Goal: Task Accomplishment & Management: Use online tool/utility

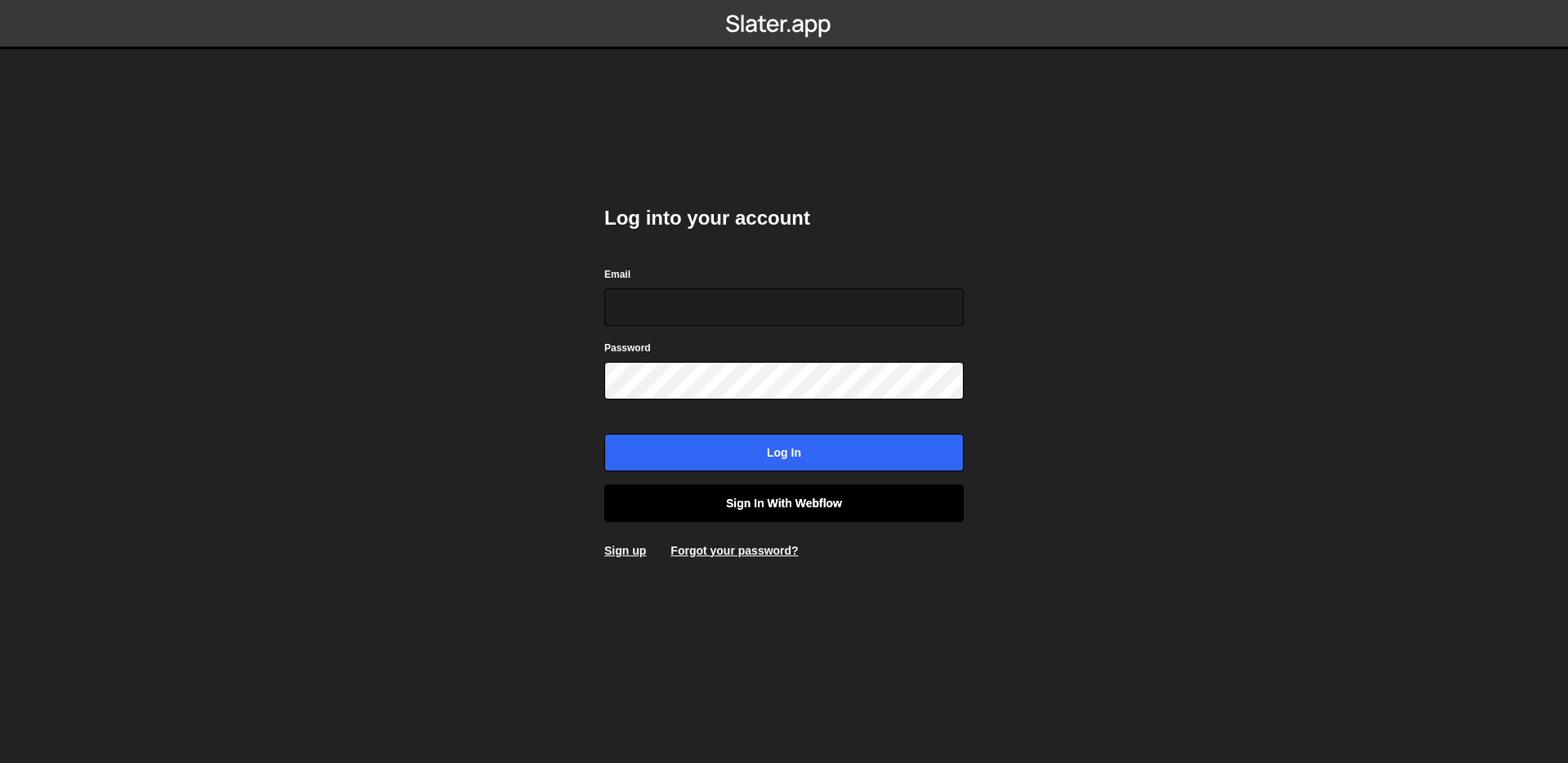
click at [763, 491] on link "Sign in with Webflow" at bounding box center [784, 503] width 359 height 38
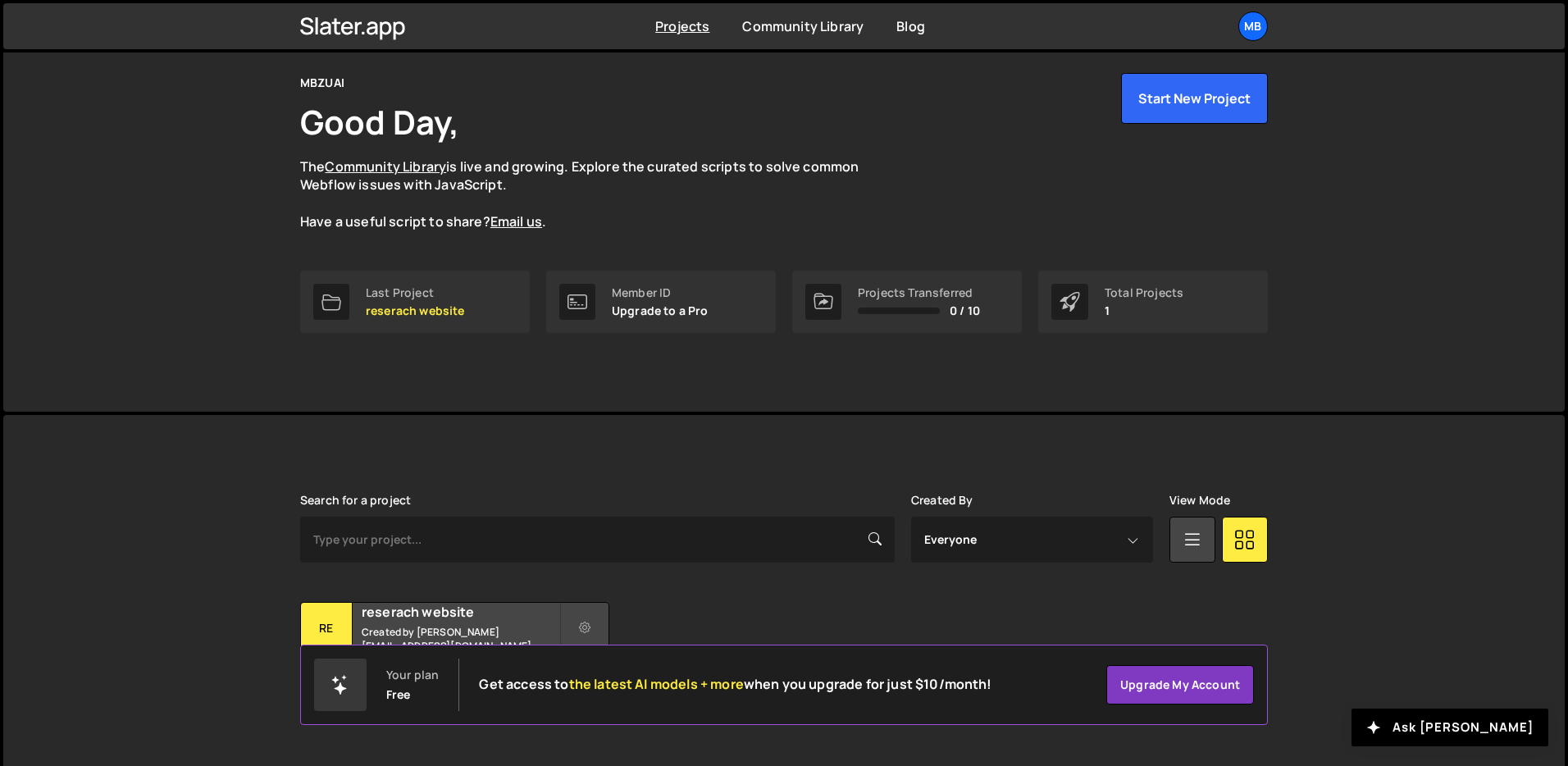
scroll to position [79, 0]
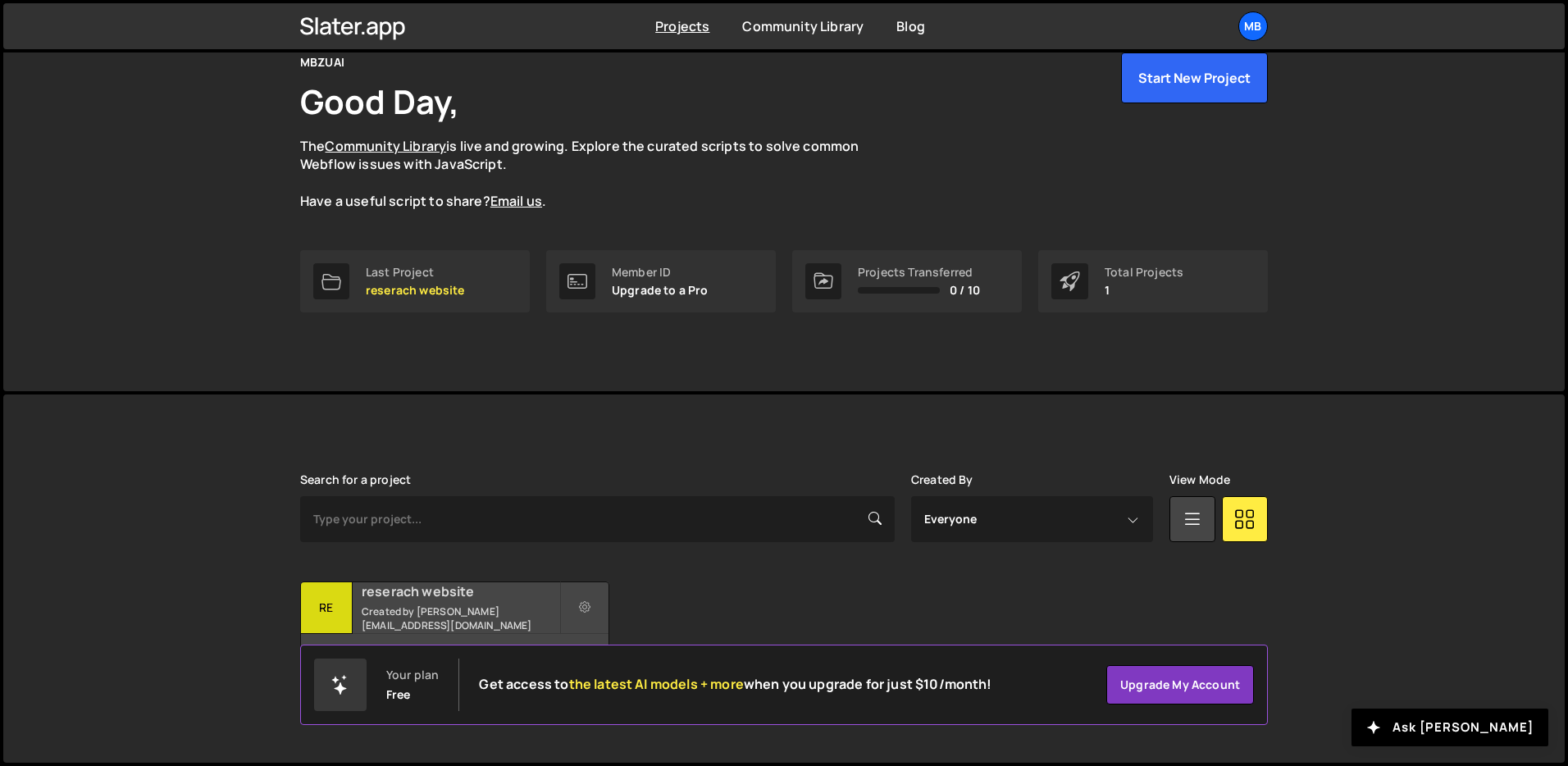
click at [491, 616] on small "Created by zaqi.silverano@mbzuai.ac.ae" at bounding box center [460, 618] width 198 height 28
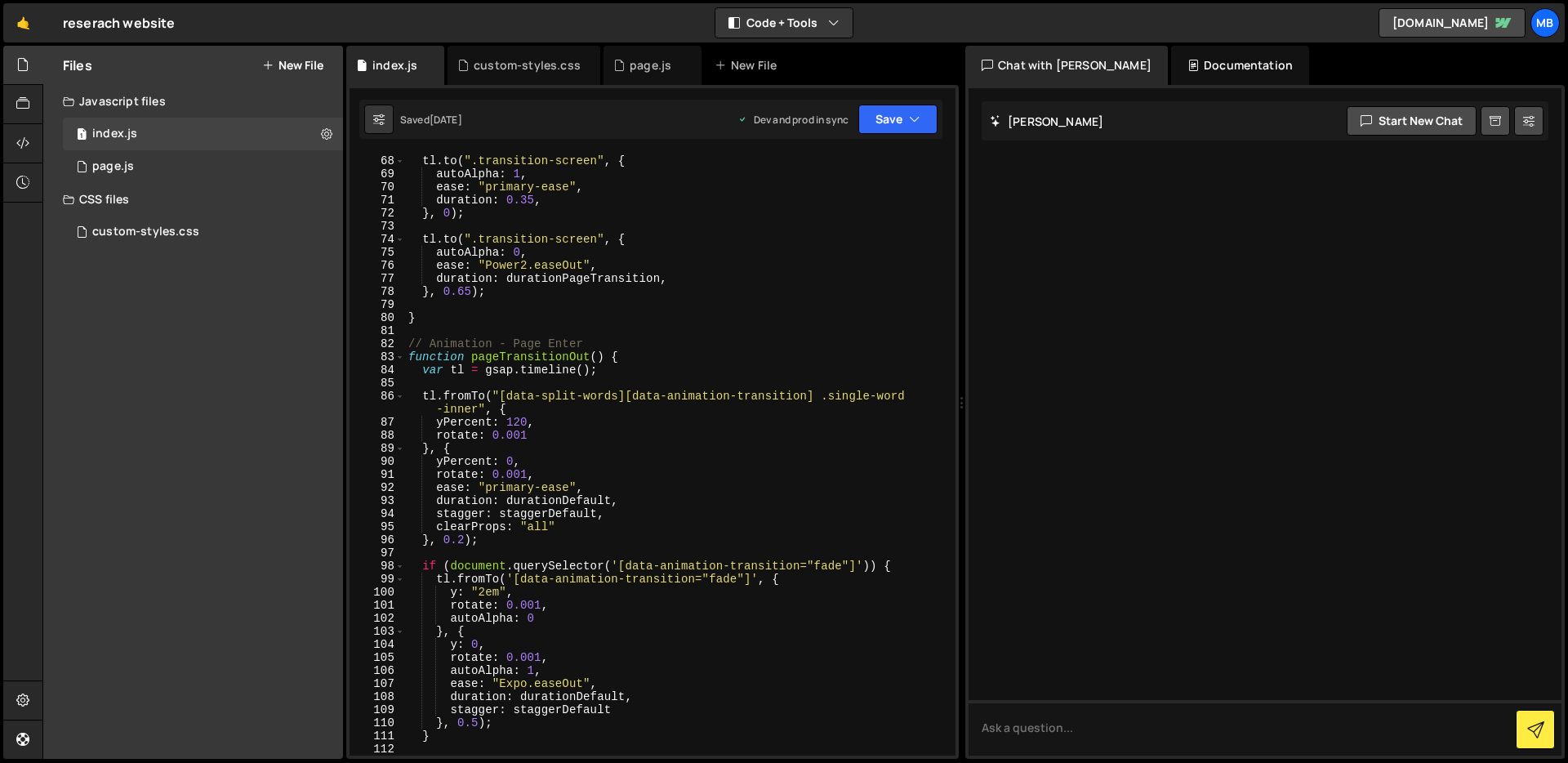
scroll to position [1473, 0]
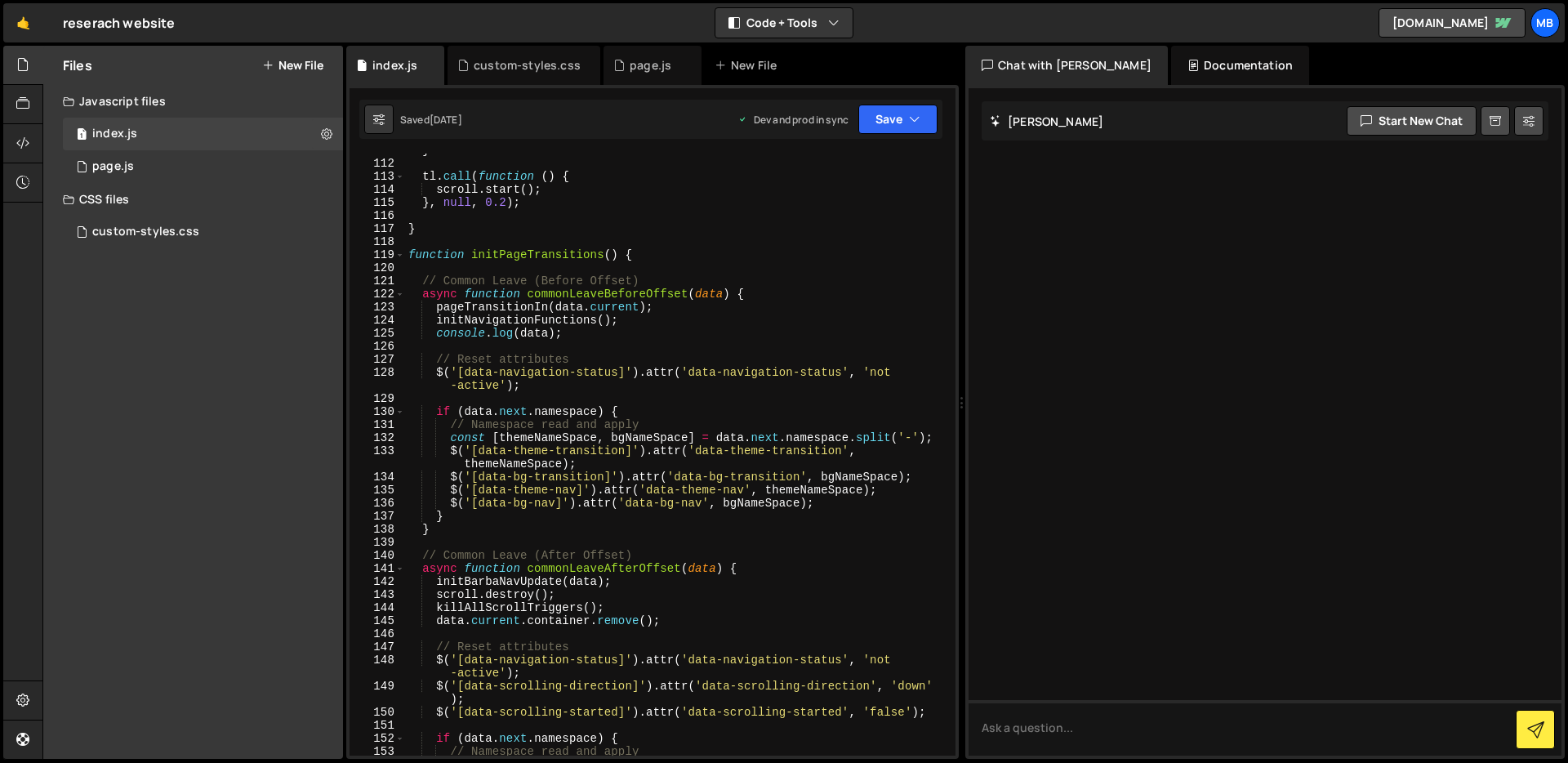
type textarea "$('[data-navigation-status]').attr('data-navigation-status', 'not-active');"
click at [614, 384] on div "} tl . call ( function ( ) { scroll . start ( ) ; } , null , 0.2 ) ; } function…" at bounding box center [677, 458] width 544 height 628
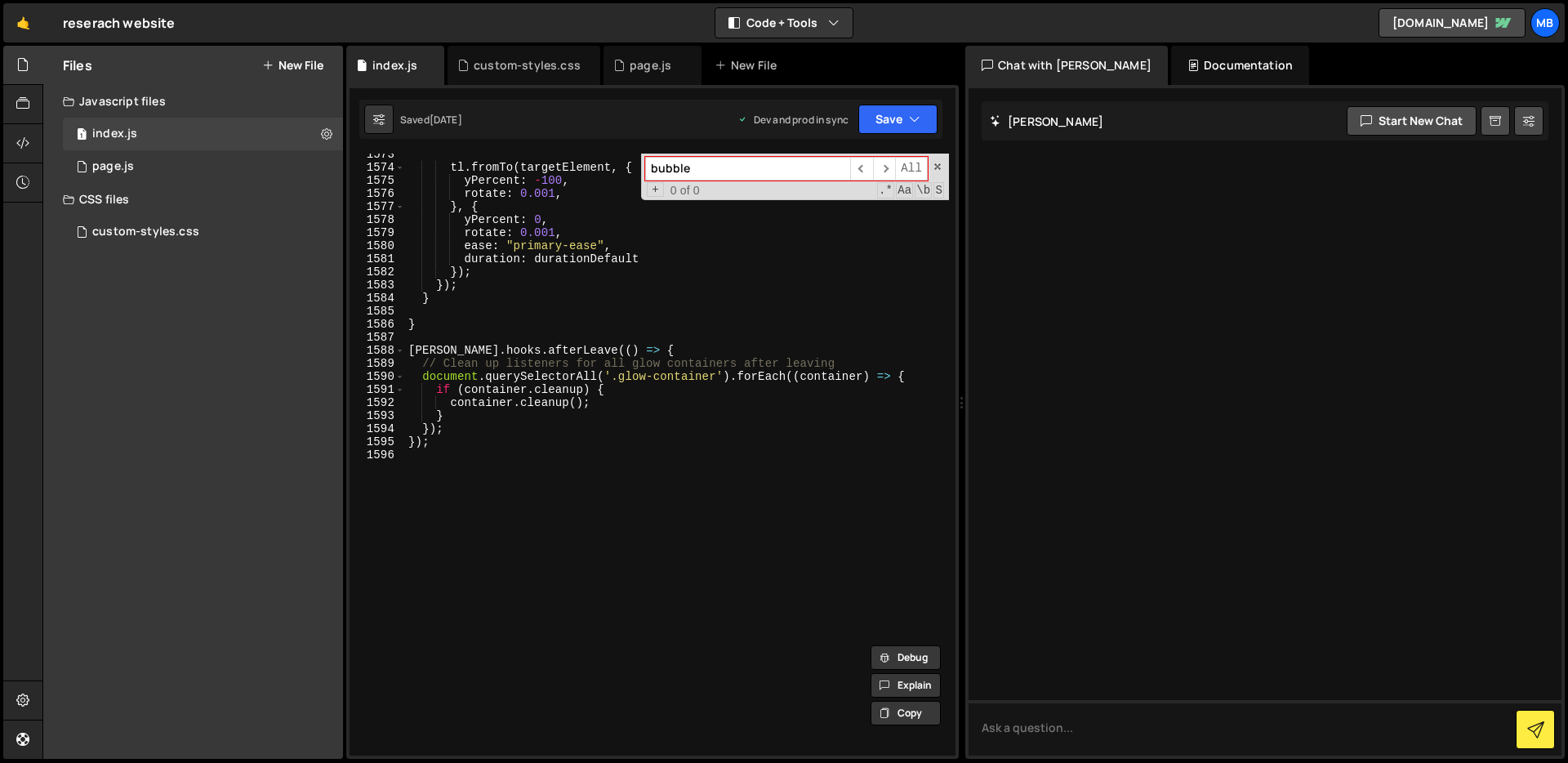
scroll to position [21536, 0]
type input "bubble"
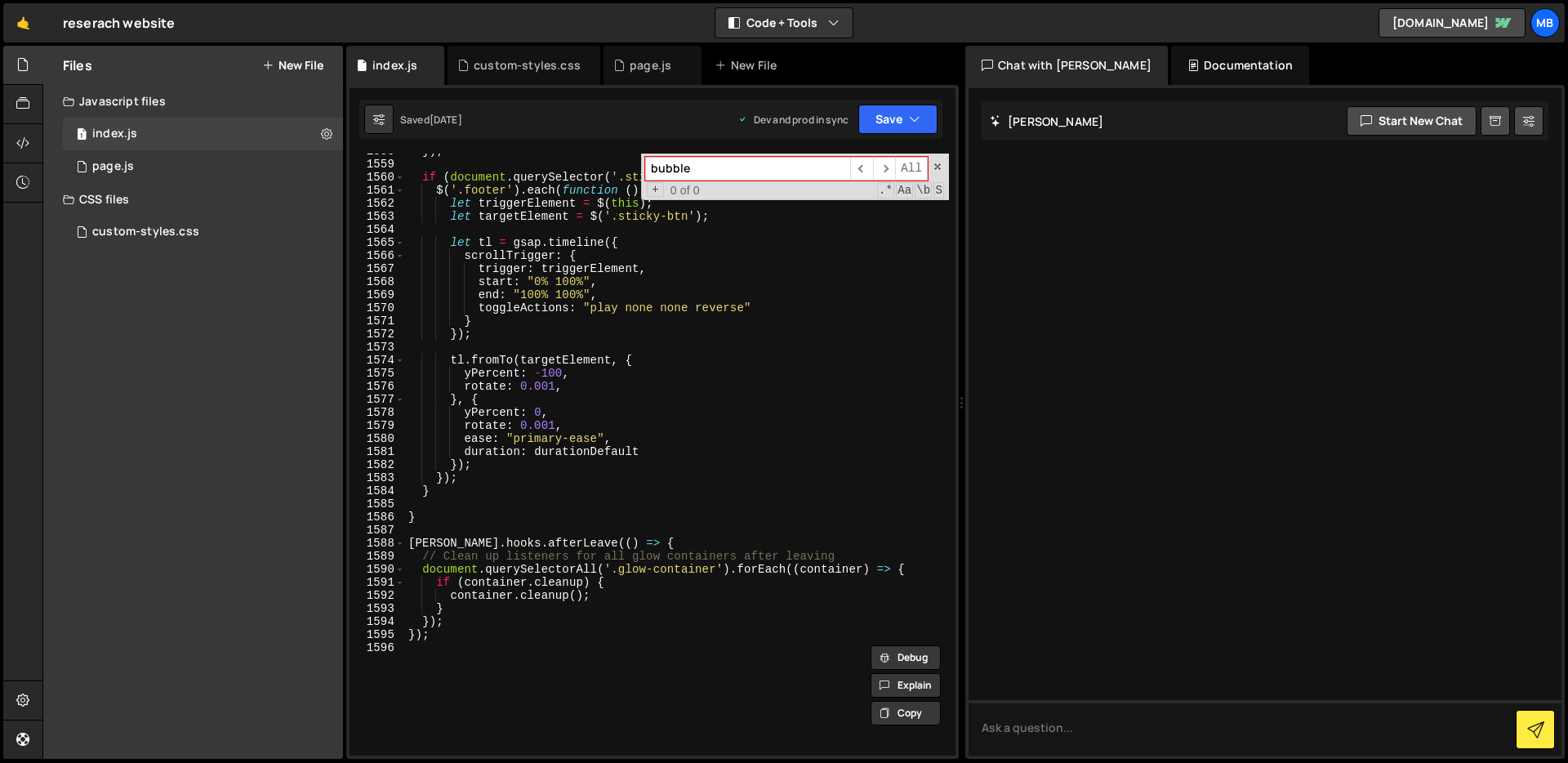
scroll to position [20988, 0]
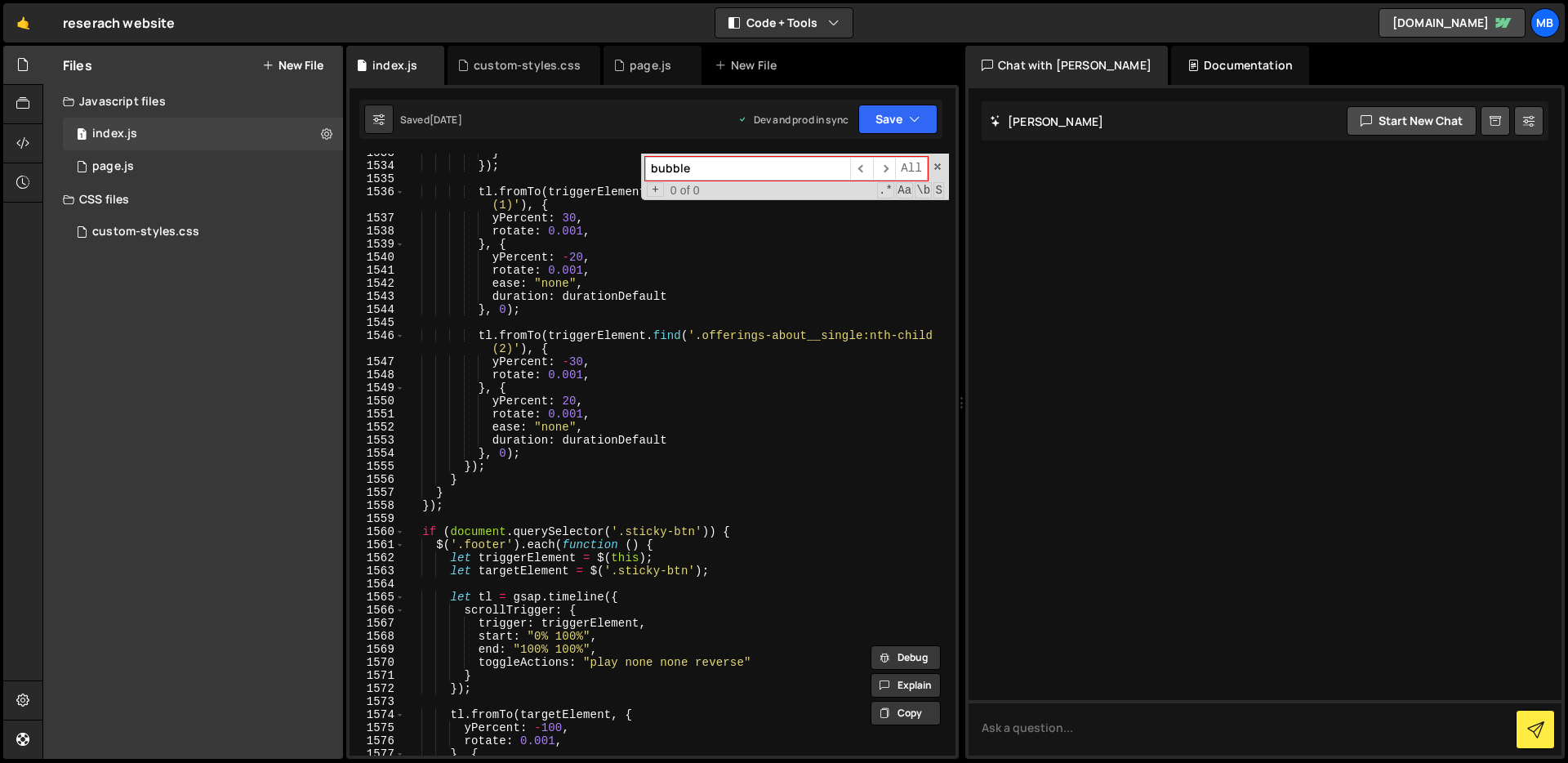
type textarea "rotate: 0.001,"
click at [642, 377] on div "} }) ; tl . fromTo ( triggerElement . find ( '.offerings-about__single:nth-chil…" at bounding box center [677, 460] width 544 height 628
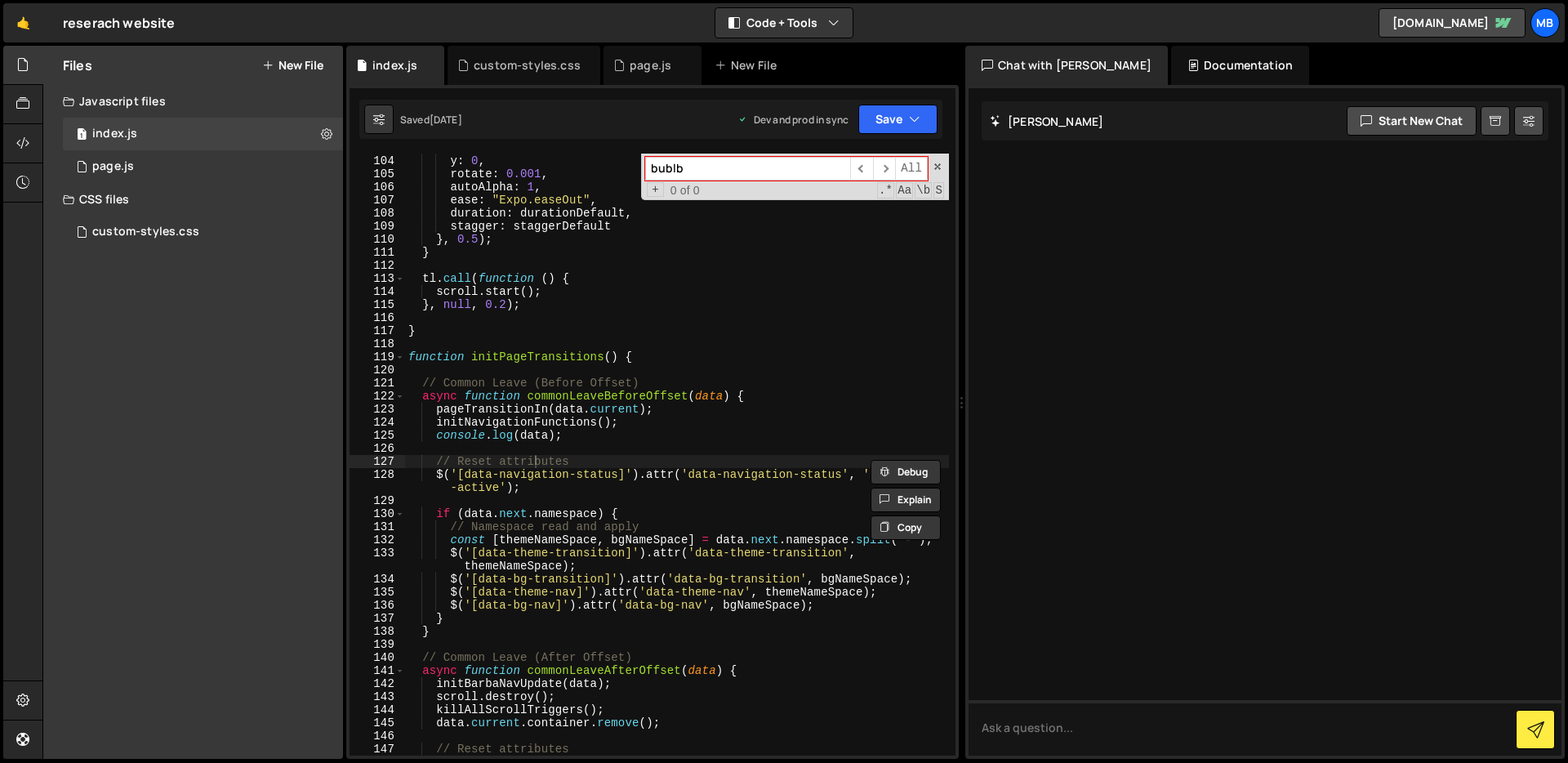
type input "bublb"
type textarea "function initPageTransitions() {"
click at [767, 360] on div "} , { y : 0 , rotate : 0.001 , autoAlpha : 1 , ease : "Expo.easeOut" , duration…" at bounding box center [677, 462] width 544 height 641
paste input "bleContainer"
type input "bub"
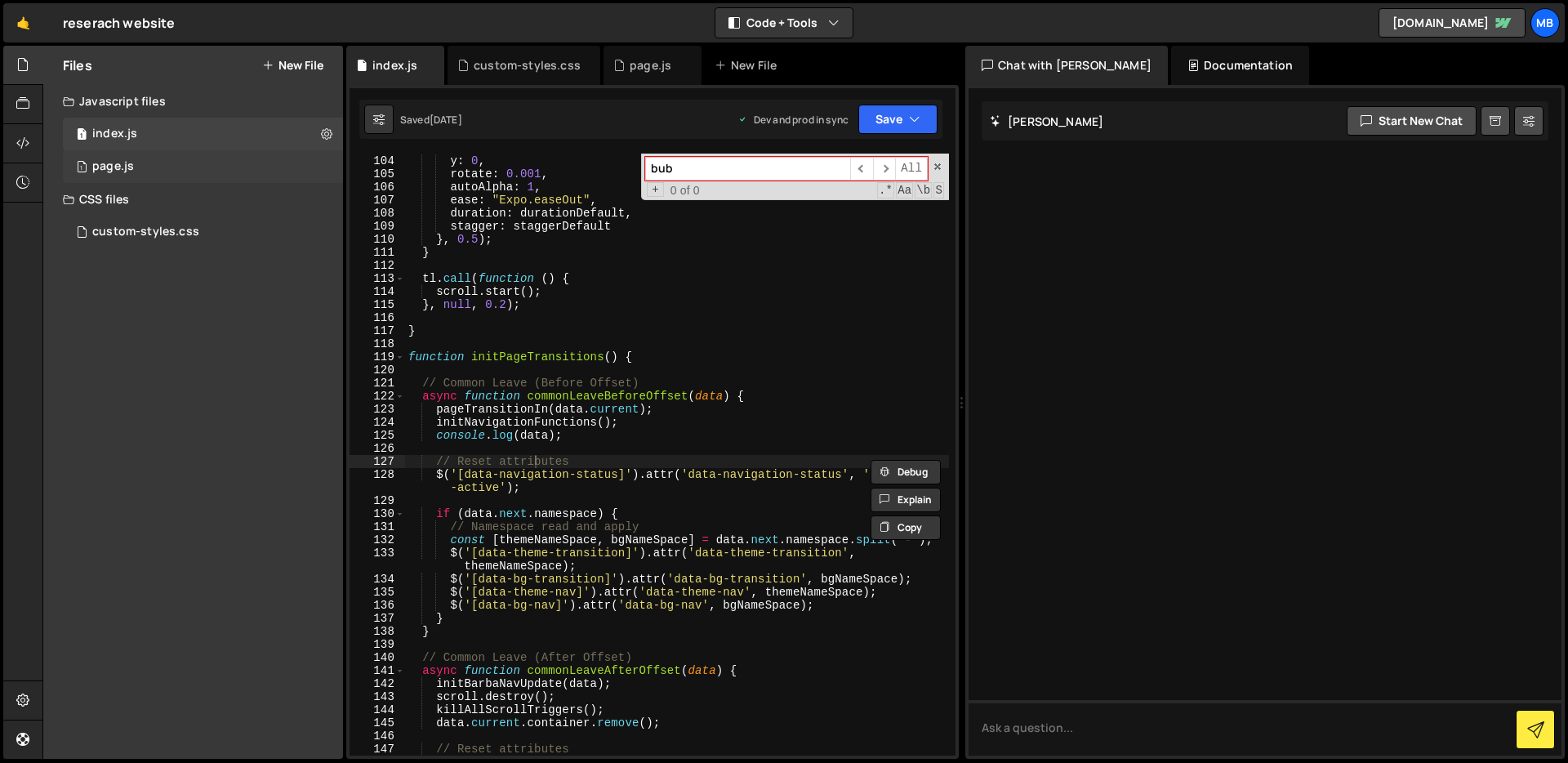
click at [226, 169] on div "1 page.js 0" at bounding box center [203, 166] width 281 height 32
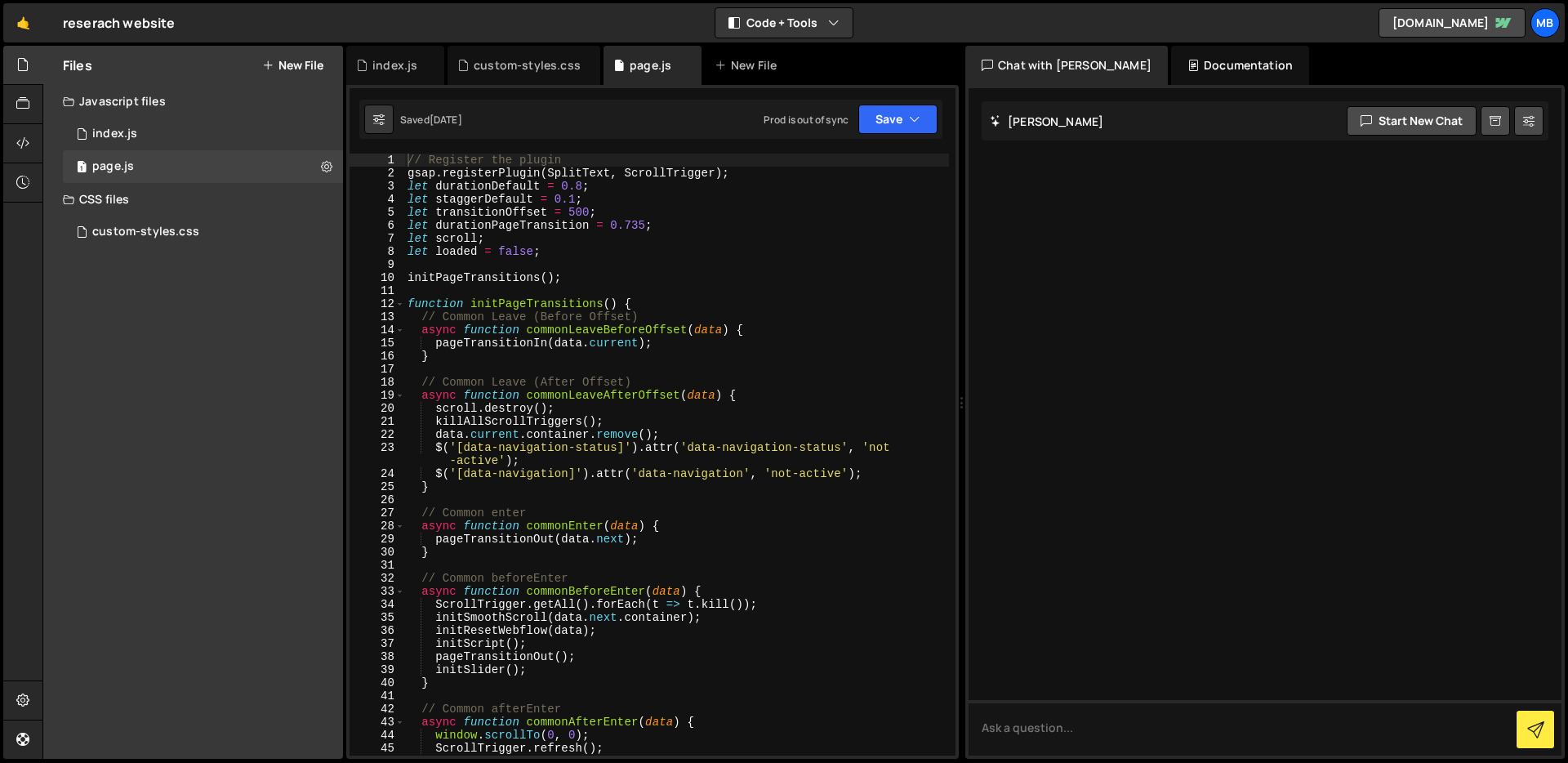
type textarea "let loaded = false;"
click at [619, 250] on div "// Register the plugin gsap . registerPlugin ( SplitText , ScrollTrigger ) ; le…" at bounding box center [676, 467] width 545 height 628
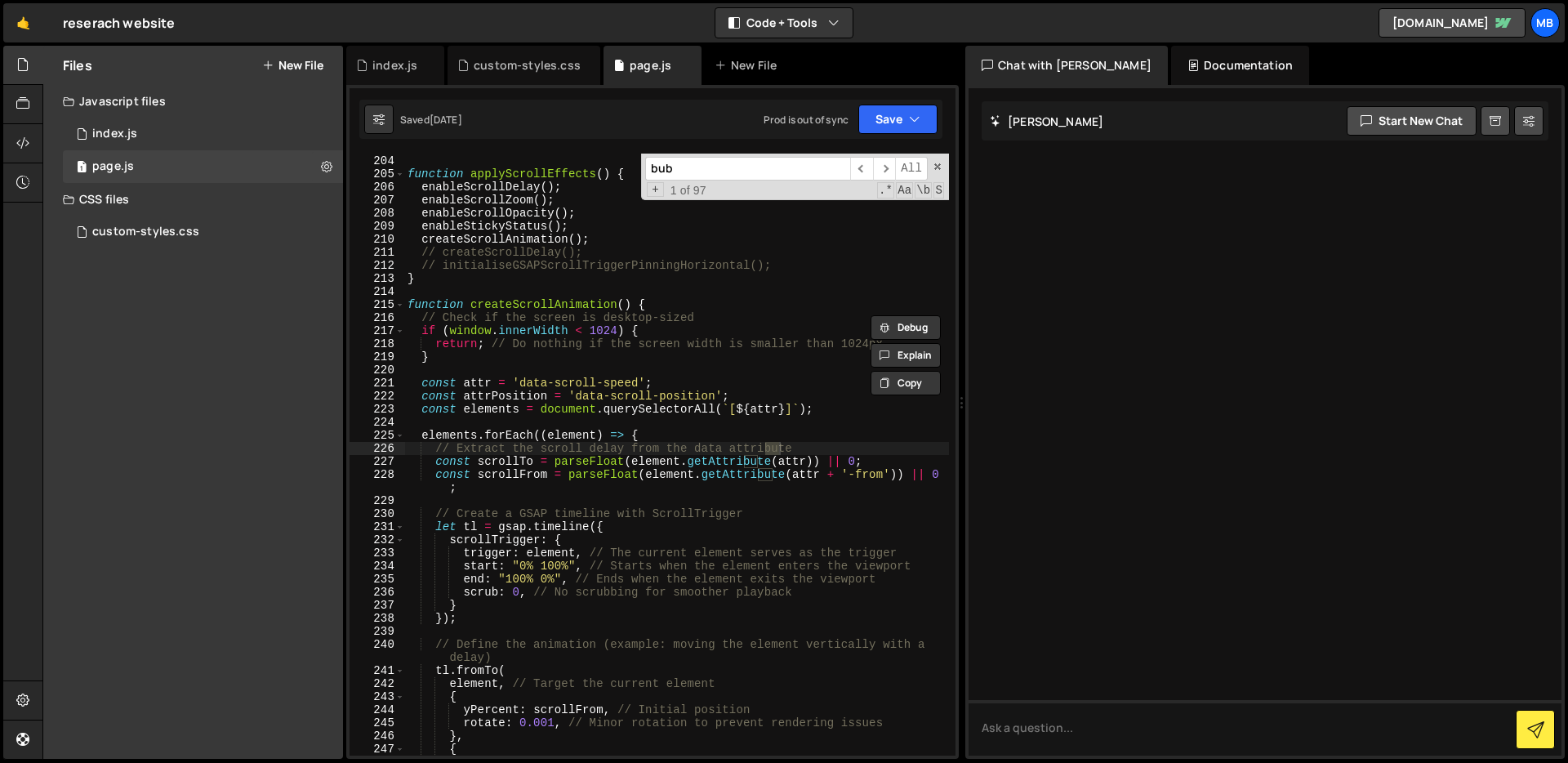
scroll to position [10046, 0]
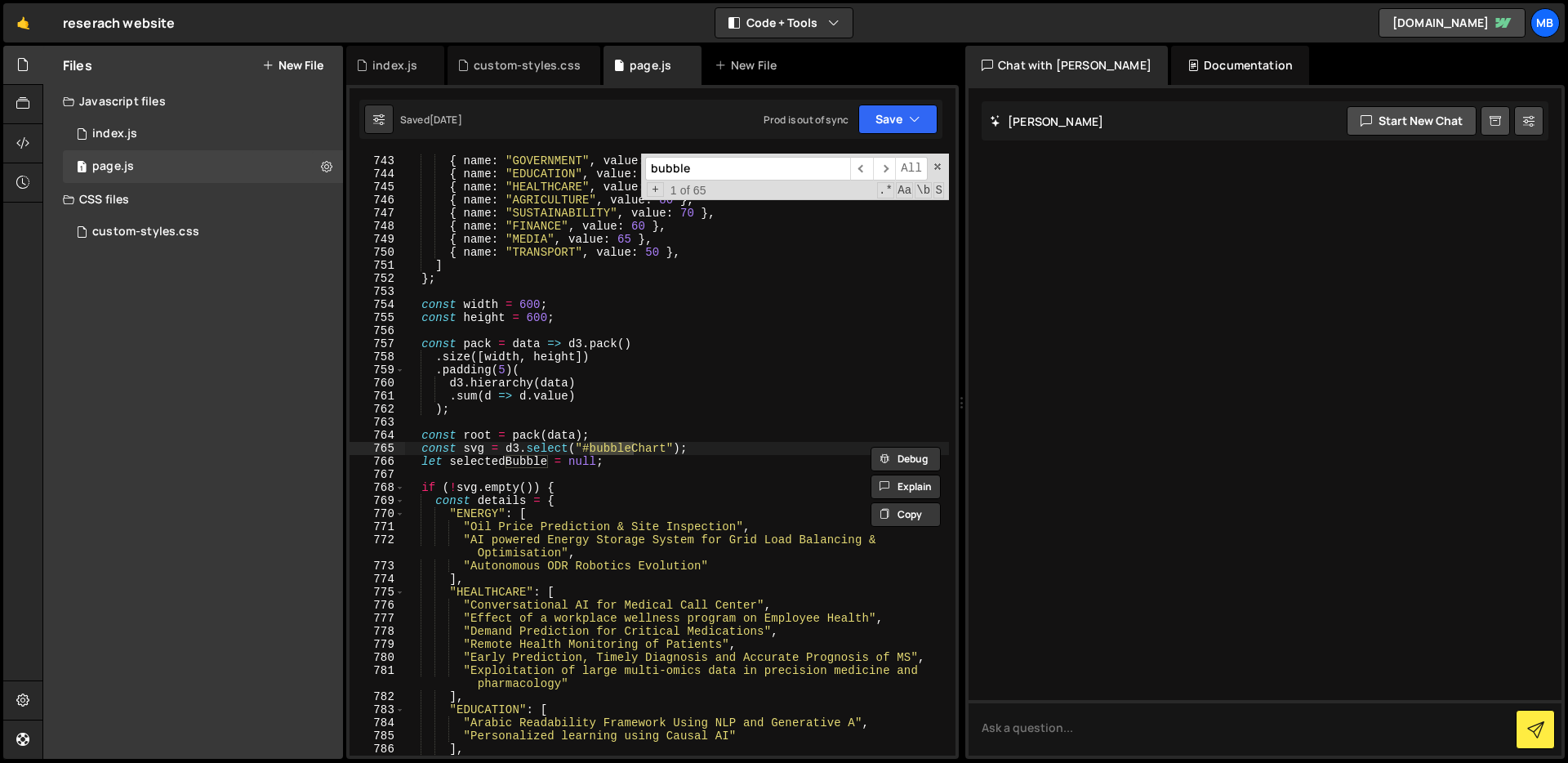
type input "bubble"
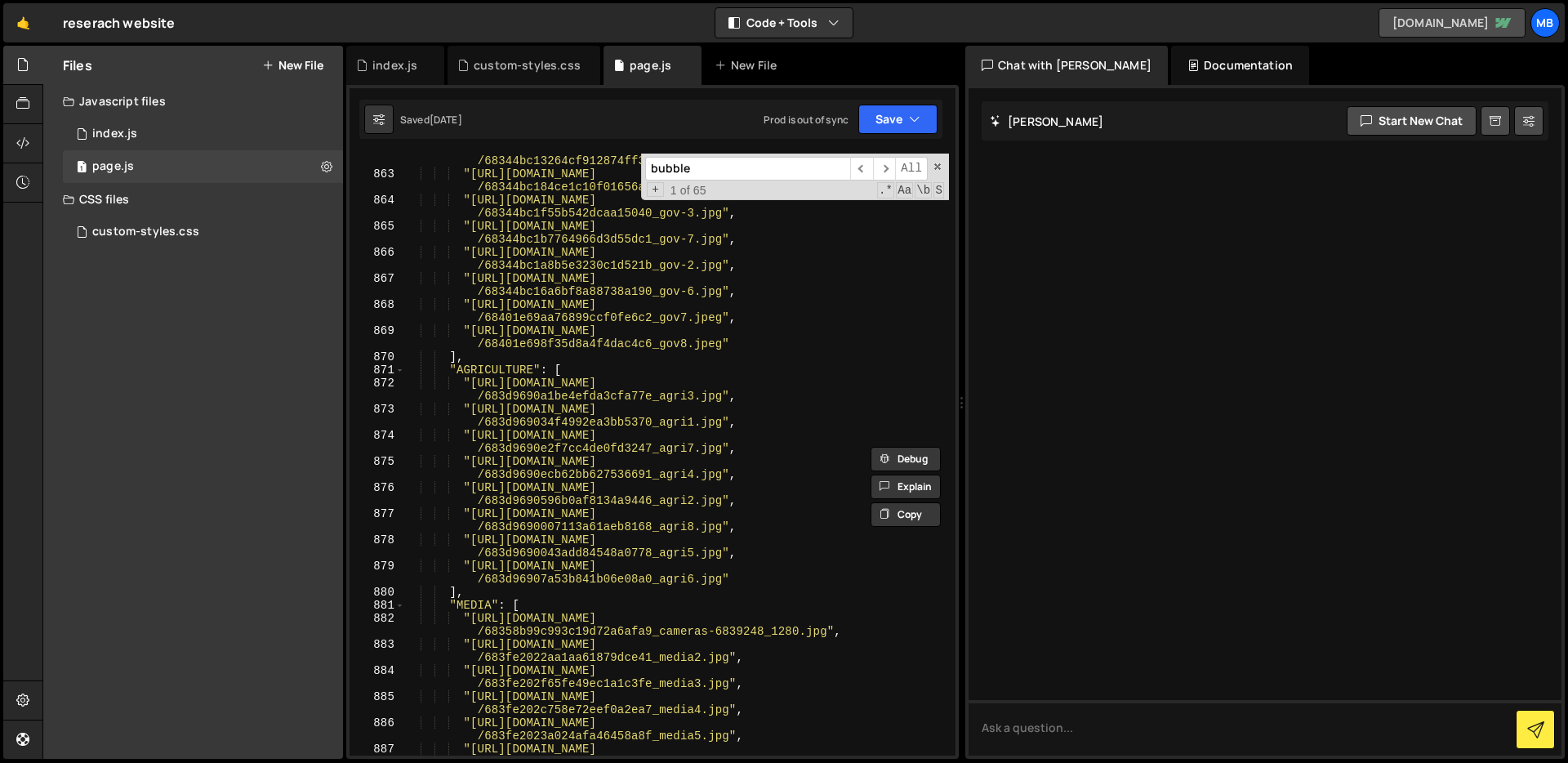
scroll to position [12107, 0]
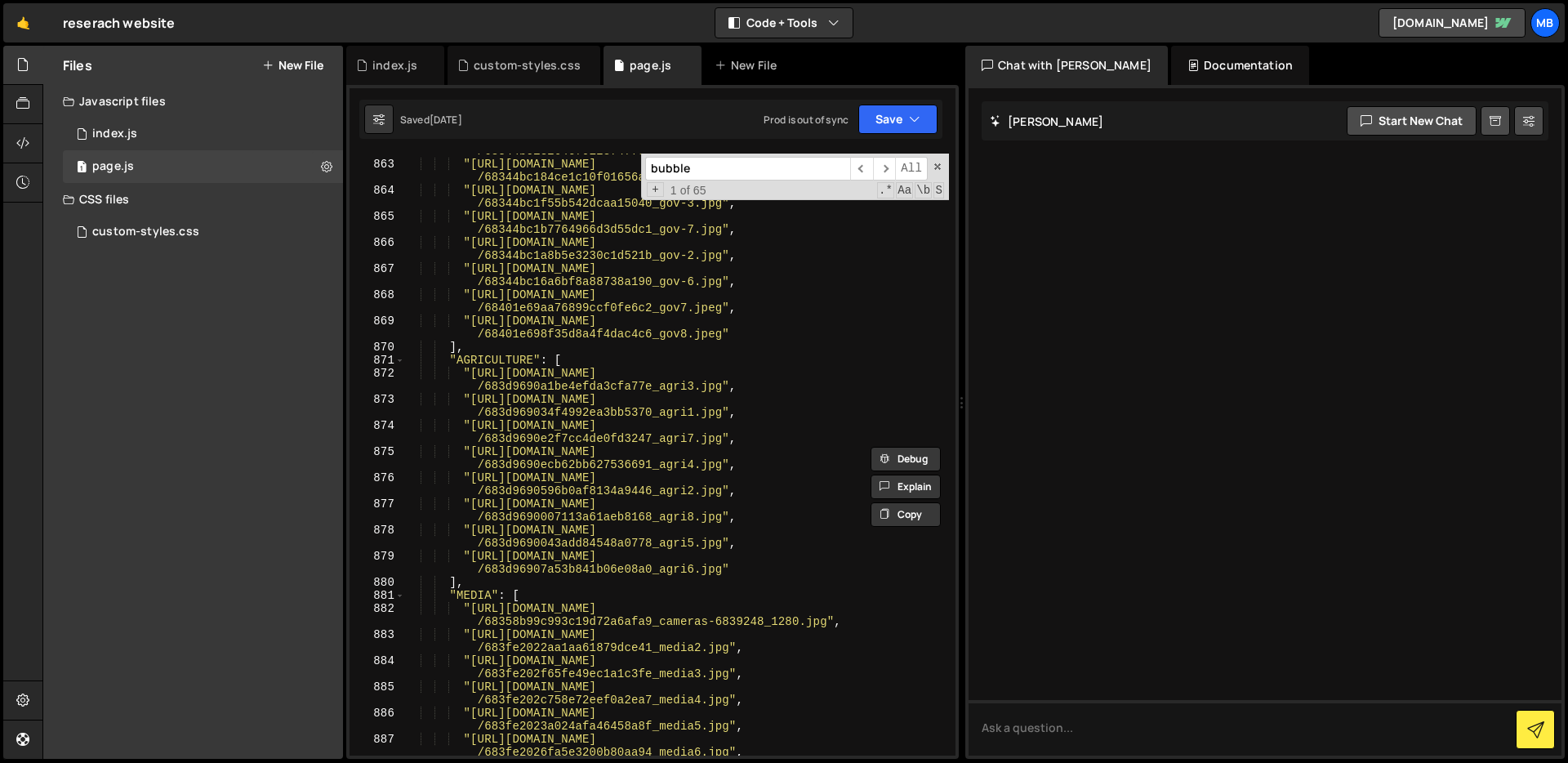
click at [736, 417] on div ""https://cdn.prod.website-files.com/6719ea70954c22fc2ba0d763 /68344bc13264cf912…" at bounding box center [676, 458] width 545 height 654
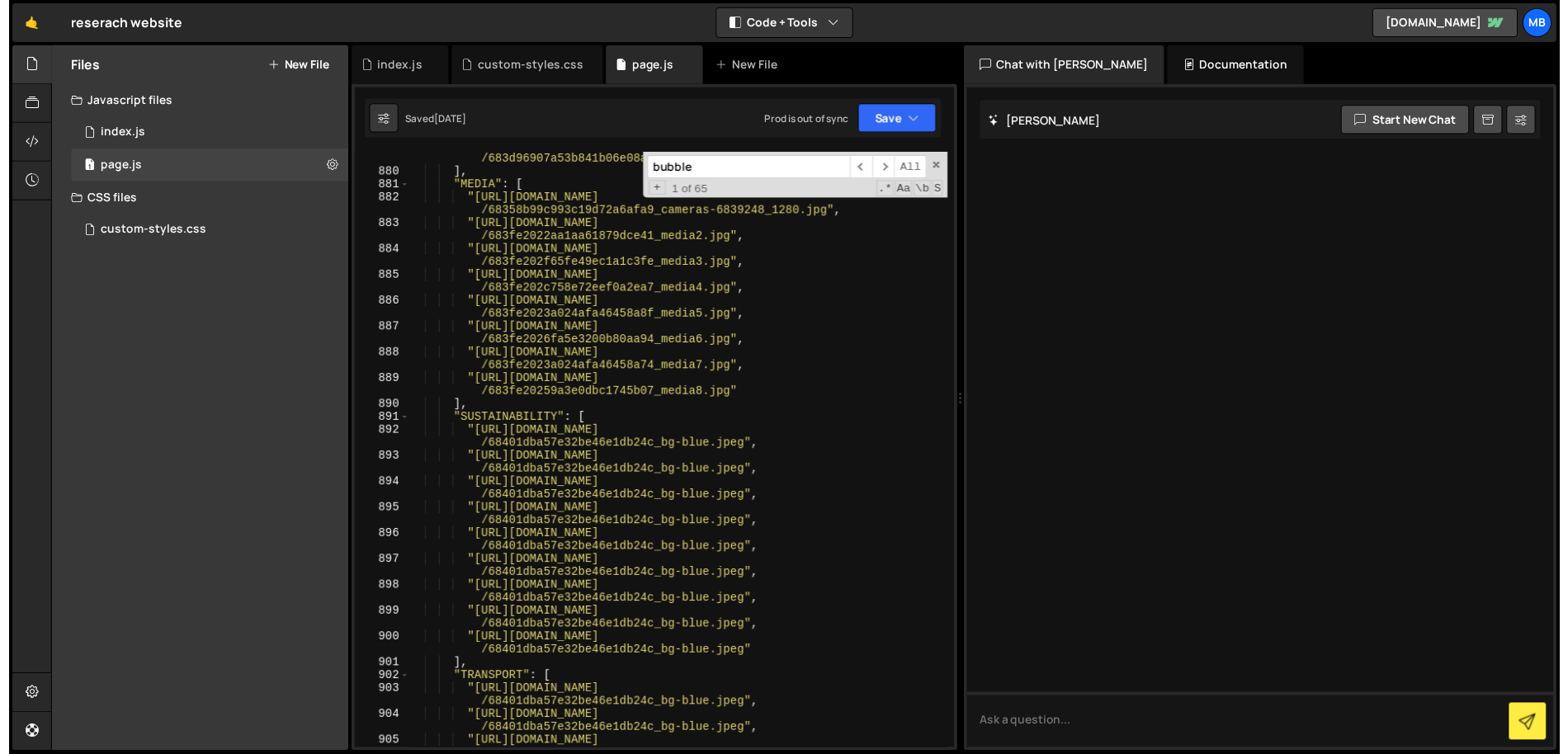
scroll to position [12696, 0]
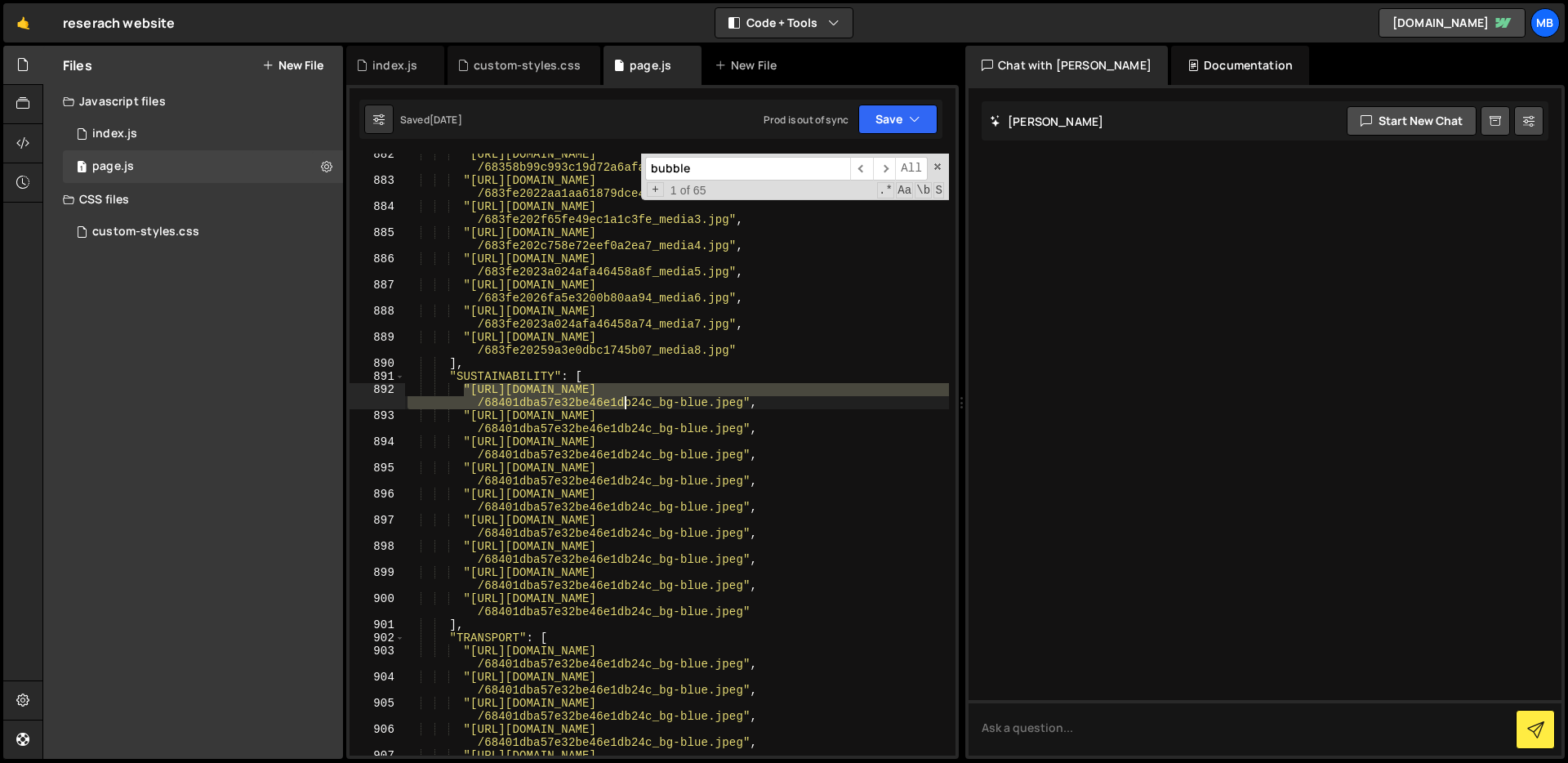
drag, startPoint x: 466, startPoint y: 389, endPoint x: 705, endPoint y: 403, distance: 239.4
click at [697, 402] on div ""https://cdn.prod.website-files.com/6719ea70954c22fc2ba0d763 /68358b99c993c19d7…" at bounding box center [676, 474] width 545 height 654
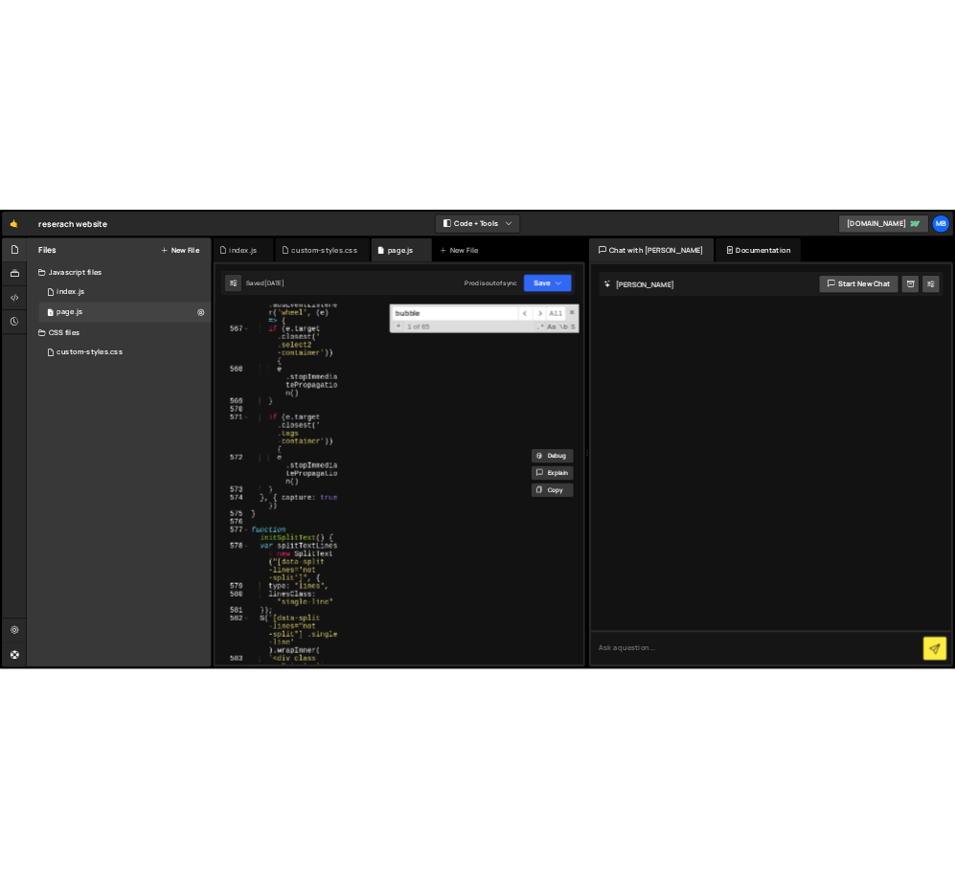
scroll to position [11313, 0]
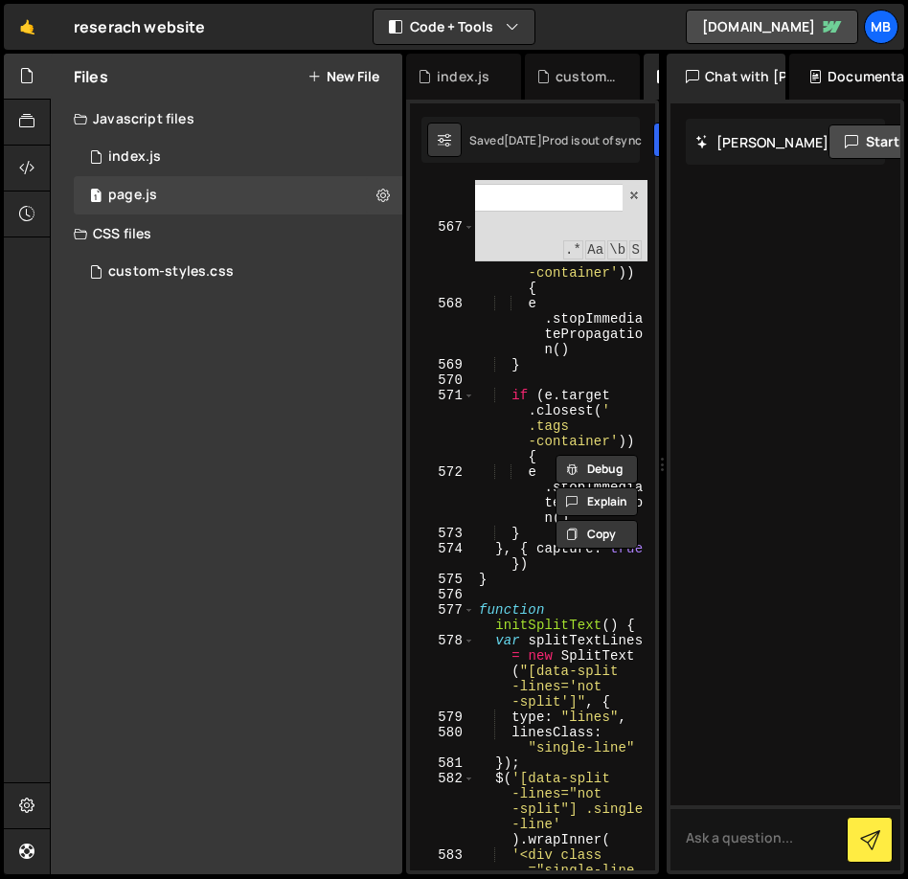
click at [4, 347] on div at bounding box center [27, 465] width 46 height 822
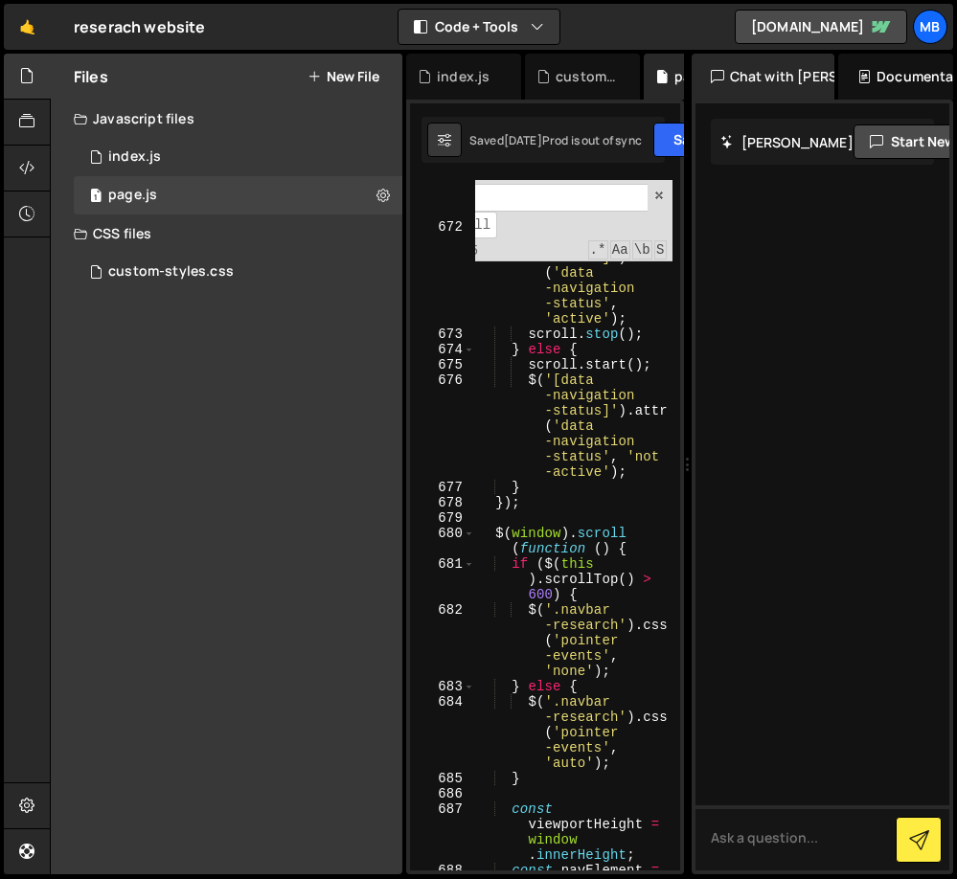
scroll to position [13814, 0]
click at [407, 368] on div ""https://cdn.prod.website-files.com/6719ea70954c22fc2ba0d763/68401dba57e32be46e…" at bounding box center [545, 487] width 278 height 775
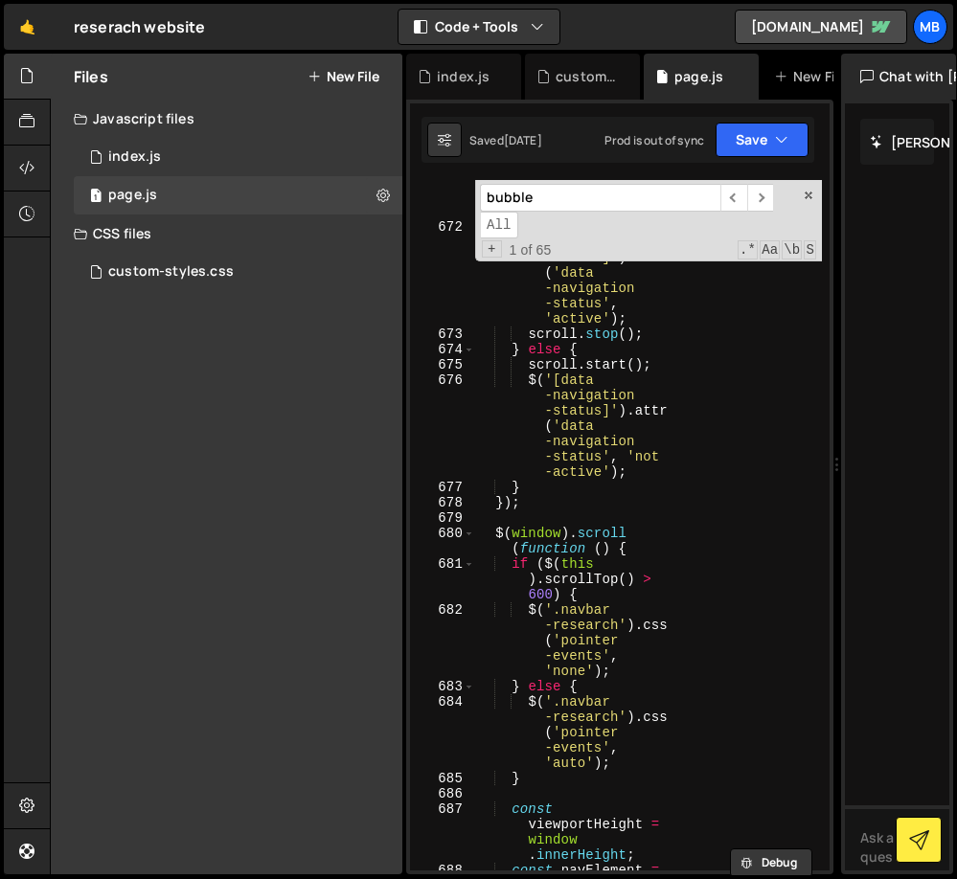
drag, startPoint x: 688, startPoint y: 468, endPoint x: 855, endPoint y: 455, distance: 168.1
click at [855, 455] on div "Files New File Javascript files 1 index.js 0 1 page.js 0 CSS files custom-style…" at bounding box center [503, 465] width 907 height 822
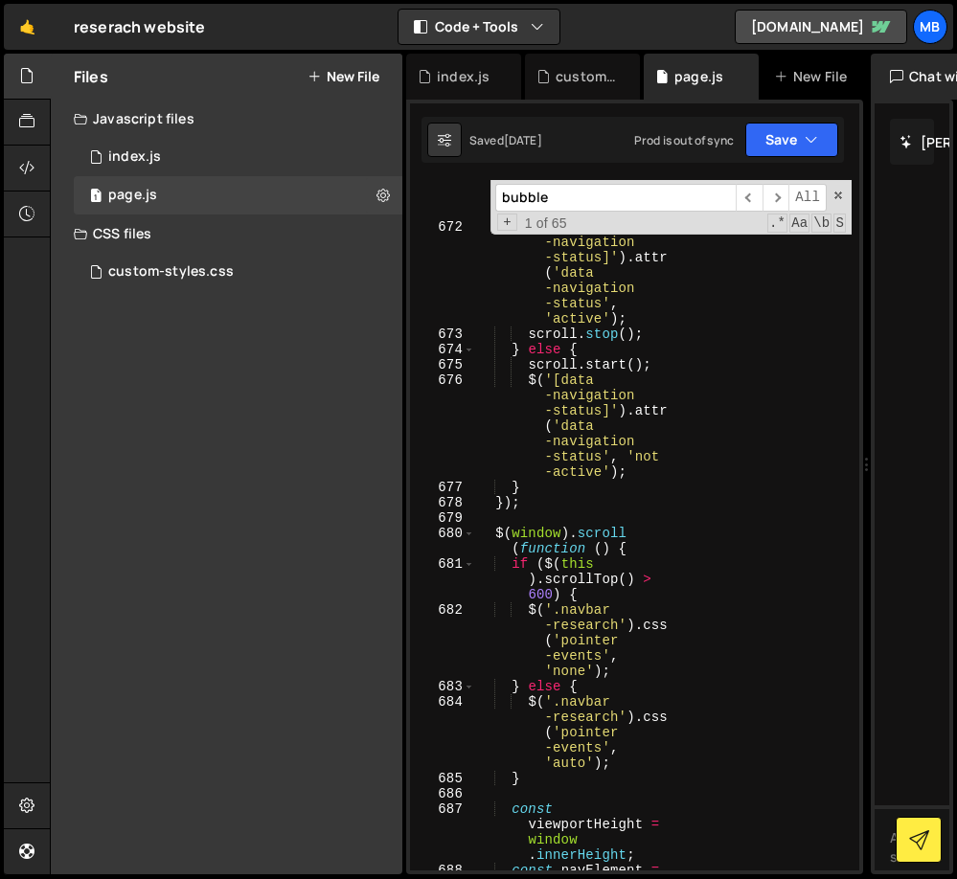
scroll to position [22487, 0]
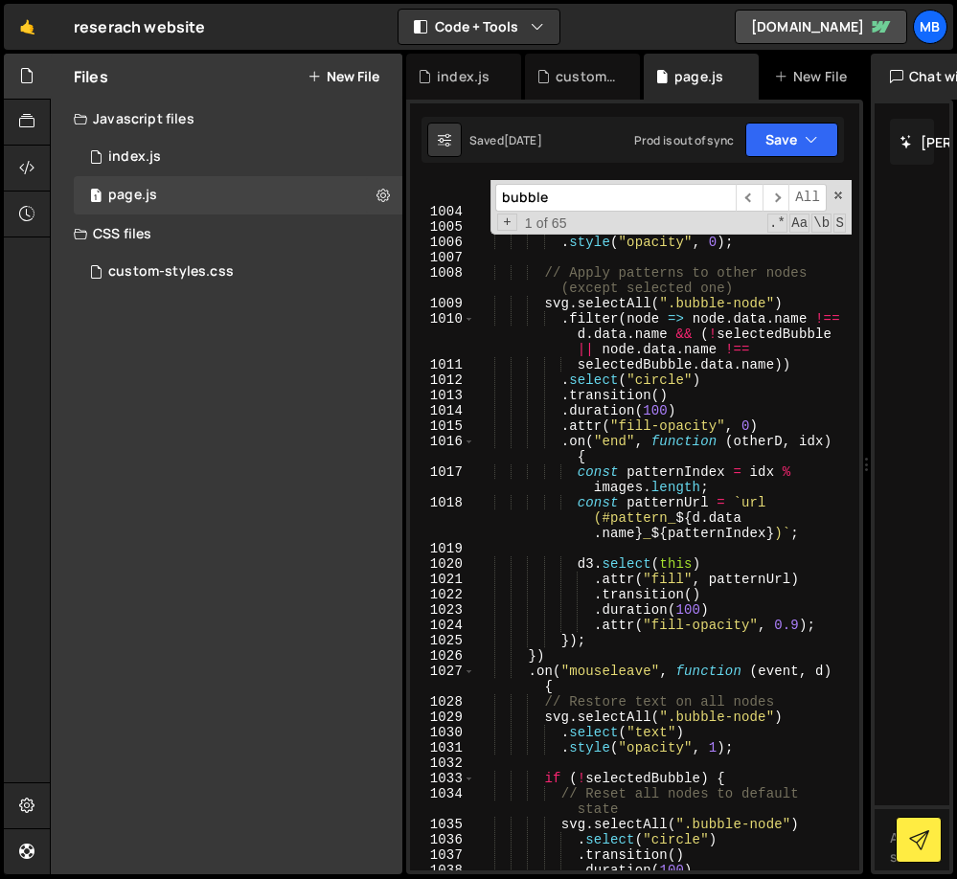
click at [403, 478] on div "Files New File Javascript files 1 index.js 0 1 page.js 0 CSS files custom-style…" at bounding box center [503, 465] width 907 height 822
click at [17, 81] on div at bounding box center [27, 77] width 47 height 46
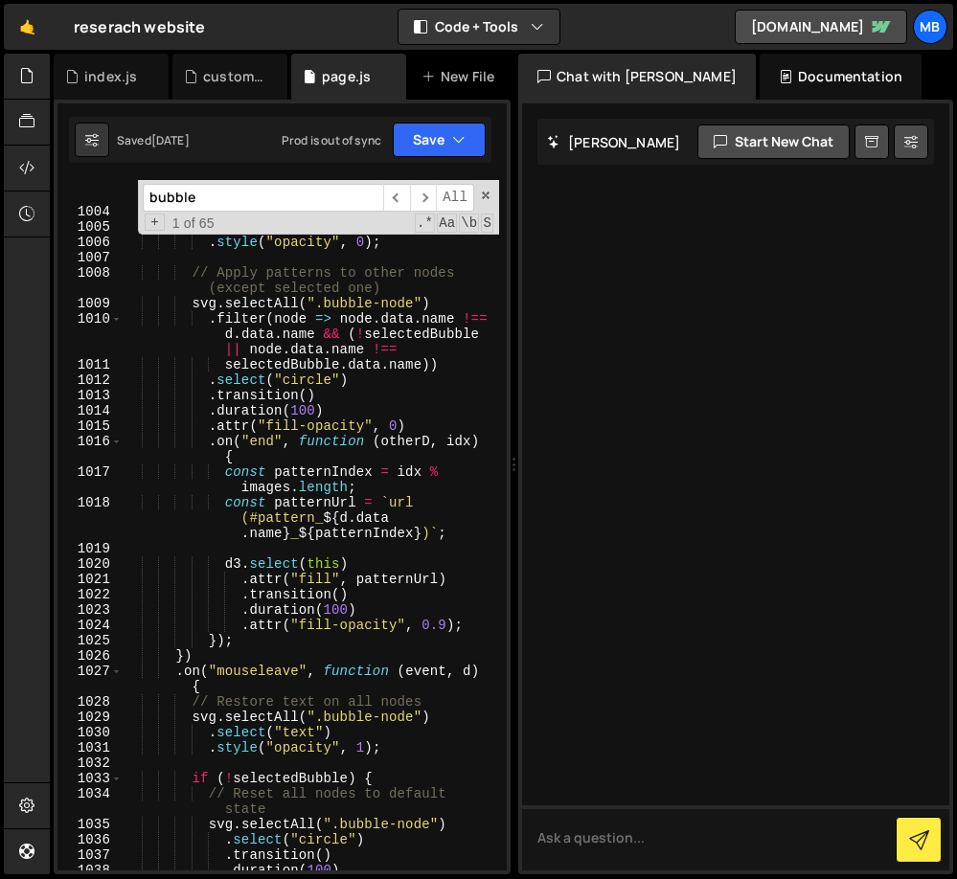
click at [518, 465] on div "Slater AI Start new chat Select a page to chat with Slater Slater Documentation…" at bounding box center [735, 487] width 435 height 775
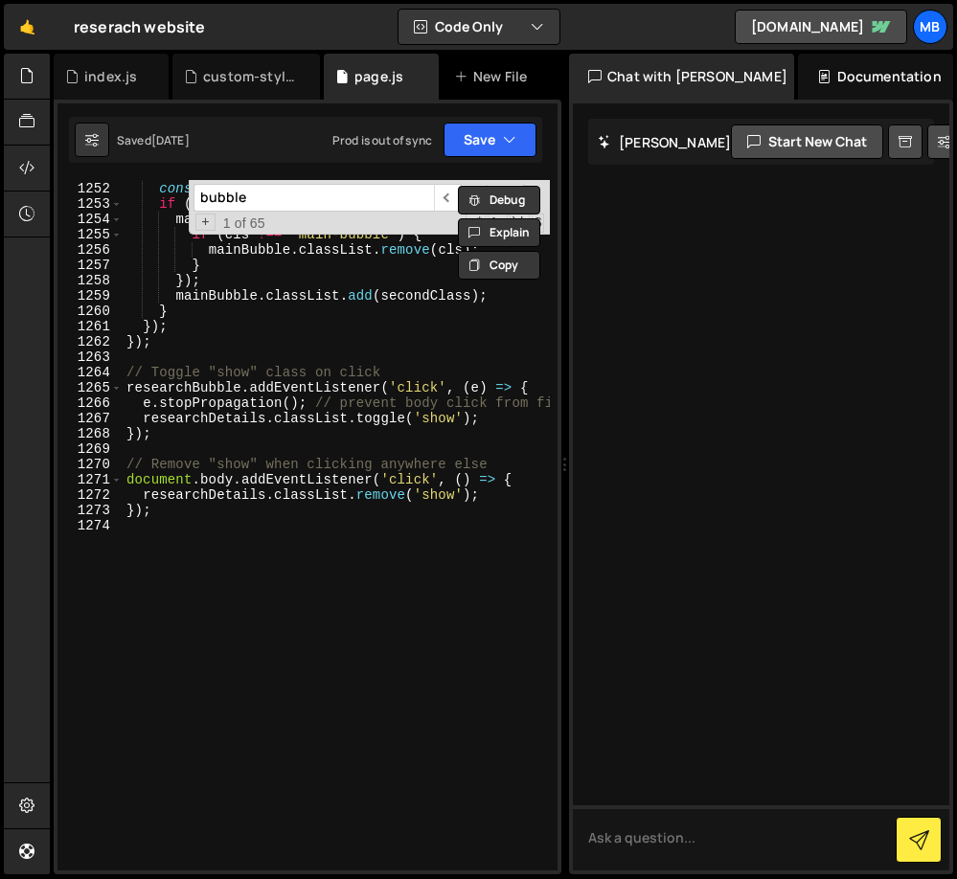
scroll to position [24702, 0]
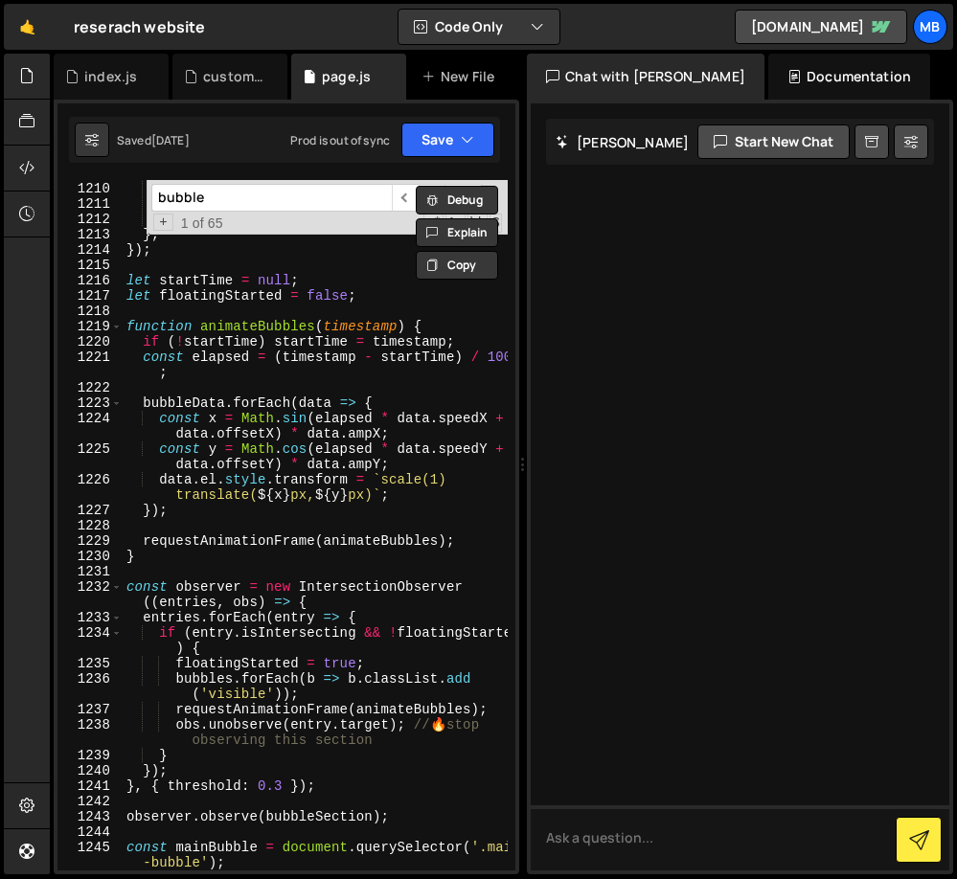
drag, startPoint x: 514, startPoint y: 465, endPoint x: 864, endPoint y: 404, distance: 354.9
click at [864, 404] on div "Files New File Javascript files 1 index.js 0 1 page.js 0 CSS files custom-style…" at bounding box center [503, 465] width 907 height 822
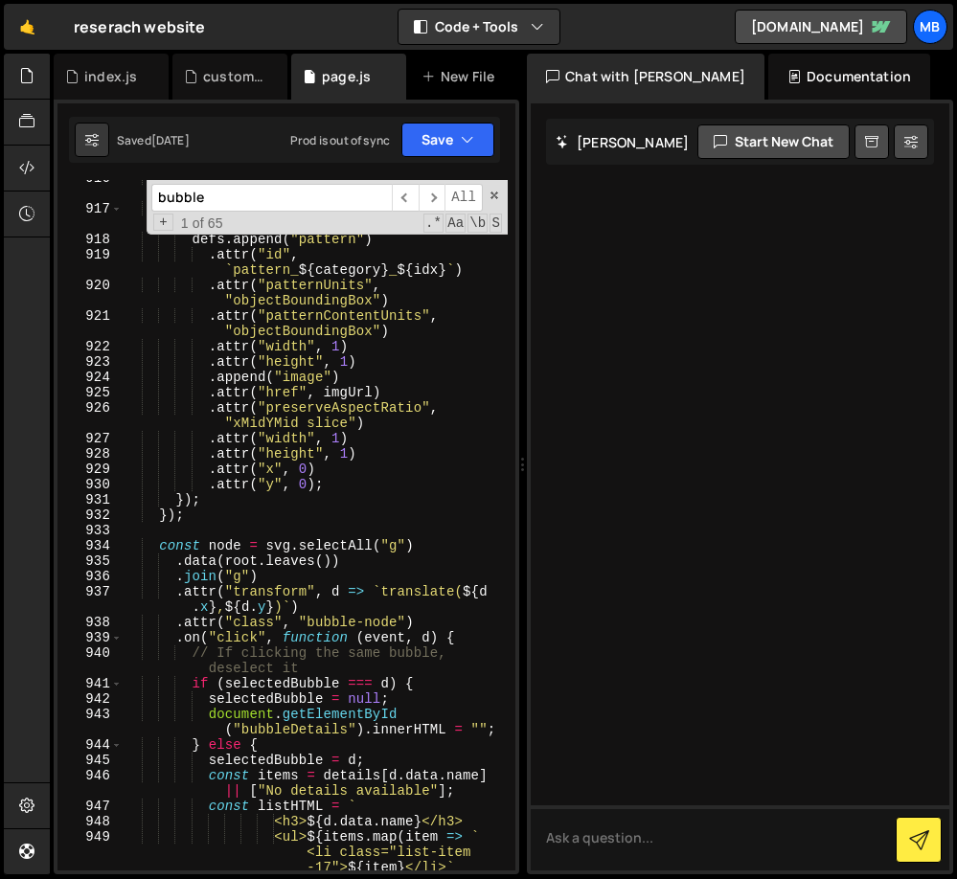
scroll to position [19972, 0]
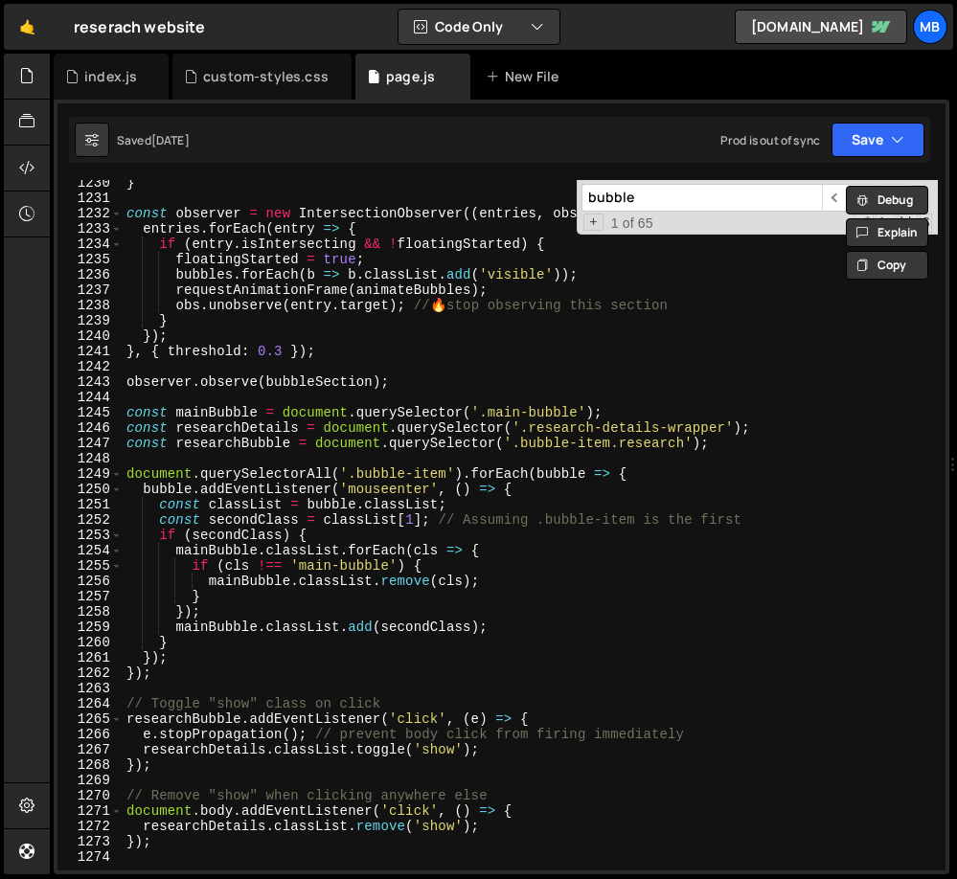
drag, startPoint x: 520, startPoint y: 468, endPoint x: 985, endPoint y: 449, distance: 464.9
click at [957, 449] on html "Projects Community Library Blog MB Projects Your Teams Account Upgrade Logout" at bounding box center [478, 439] width 957 height 879
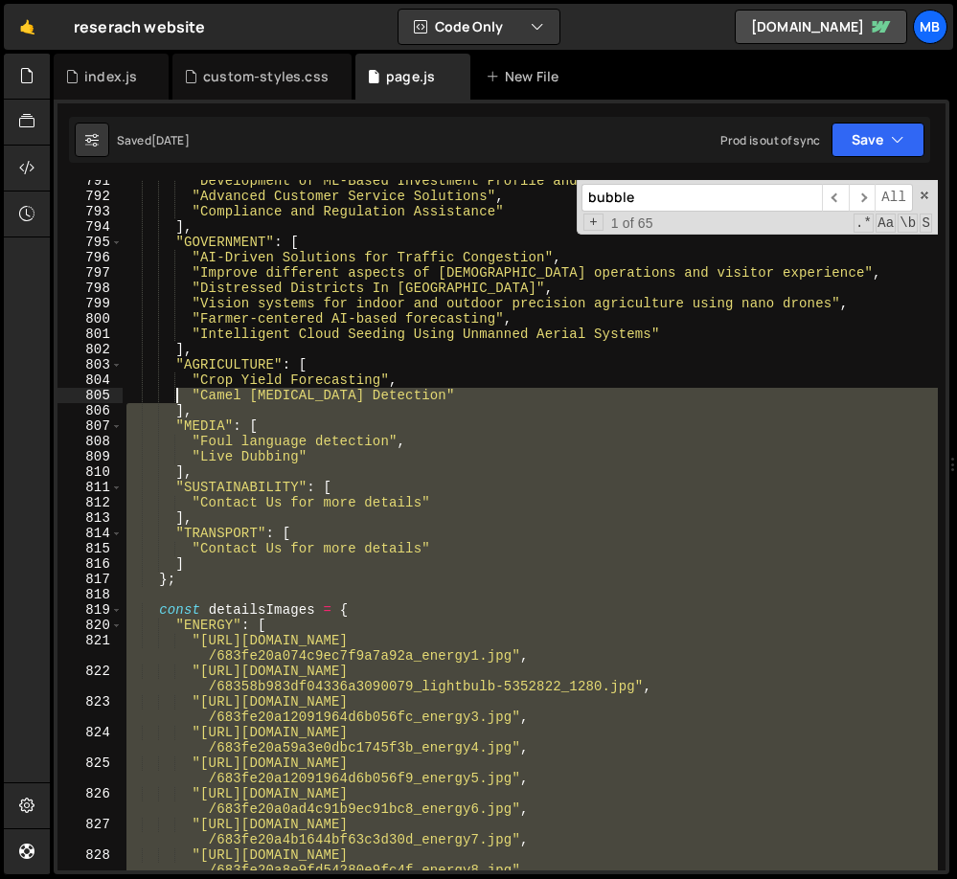
scroll to position [12115, 0]
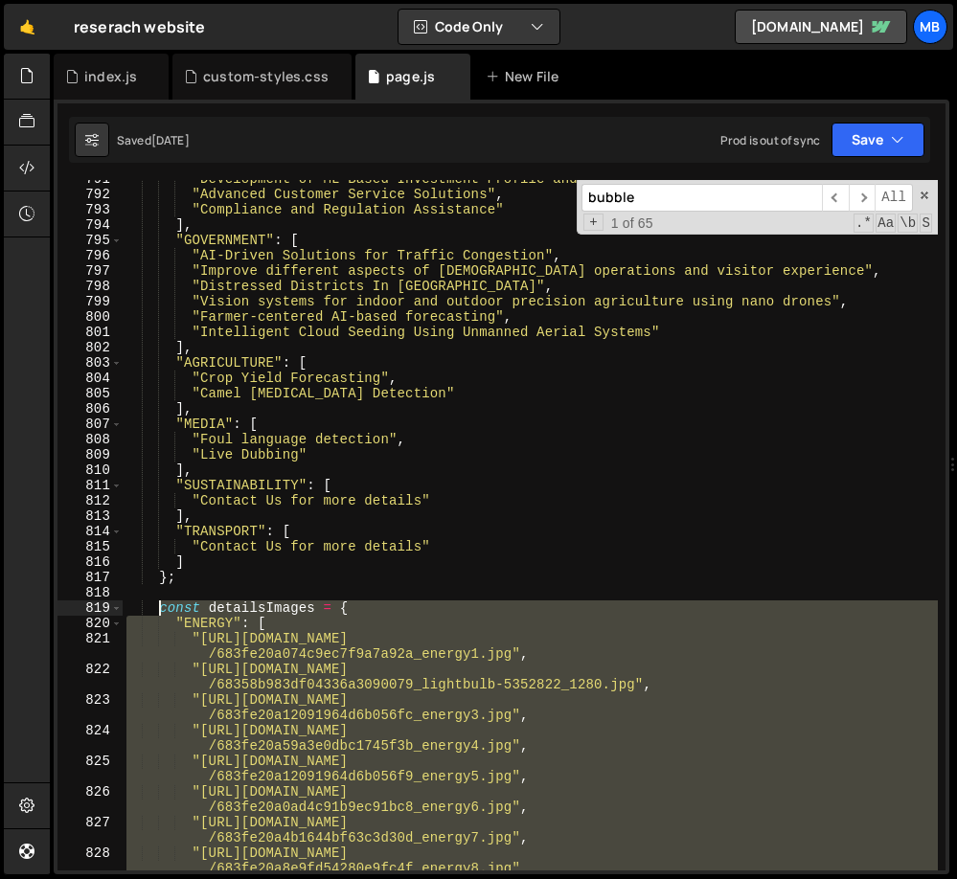
drag, startPoint x: 192, startPoint y: 559, endPoint x: 160, endPoint y: 612, distance: 61.4
click at [160, 612] on div ""Development of ML-Based Investment Profile and Recommendation System" , "Advan…" at bounding box center [530, 531] width 815 height 721
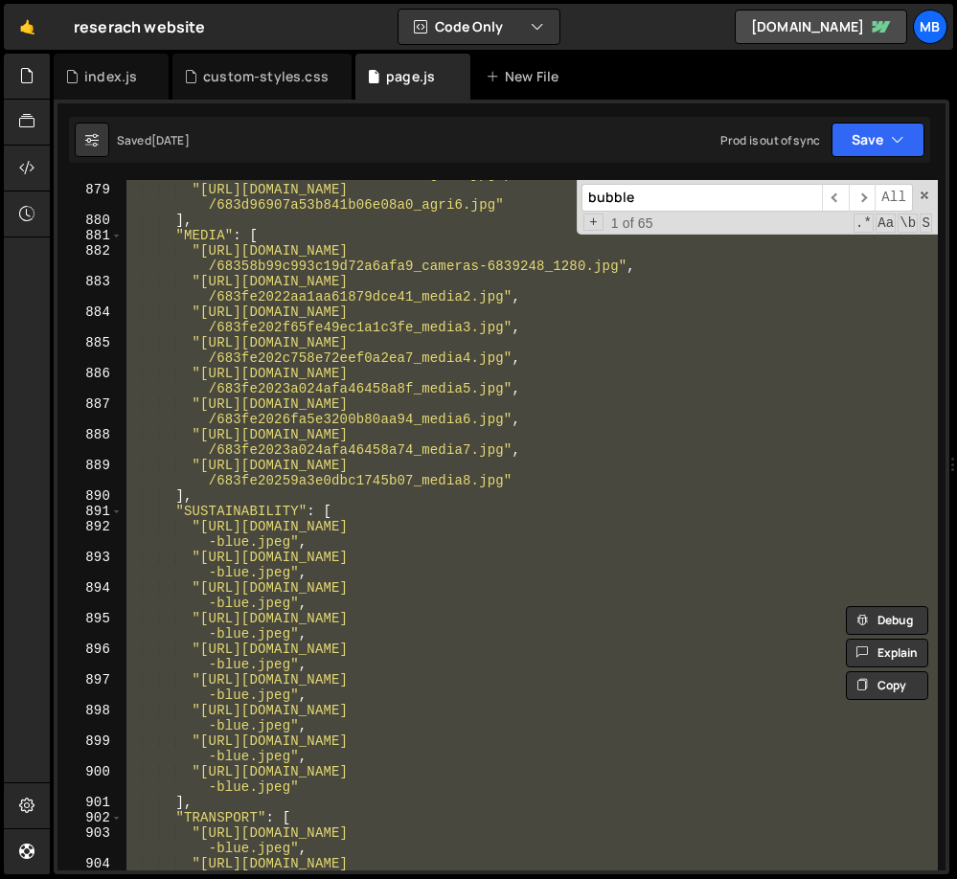
scroll to position [14173, 0]
click at [198, 450] on div ""https://cdn.prod.website-files.com/6719ea70954c22fc2ba0d763 /683d9690043add845…" at bounding box center [530, 525] width 815 height 691
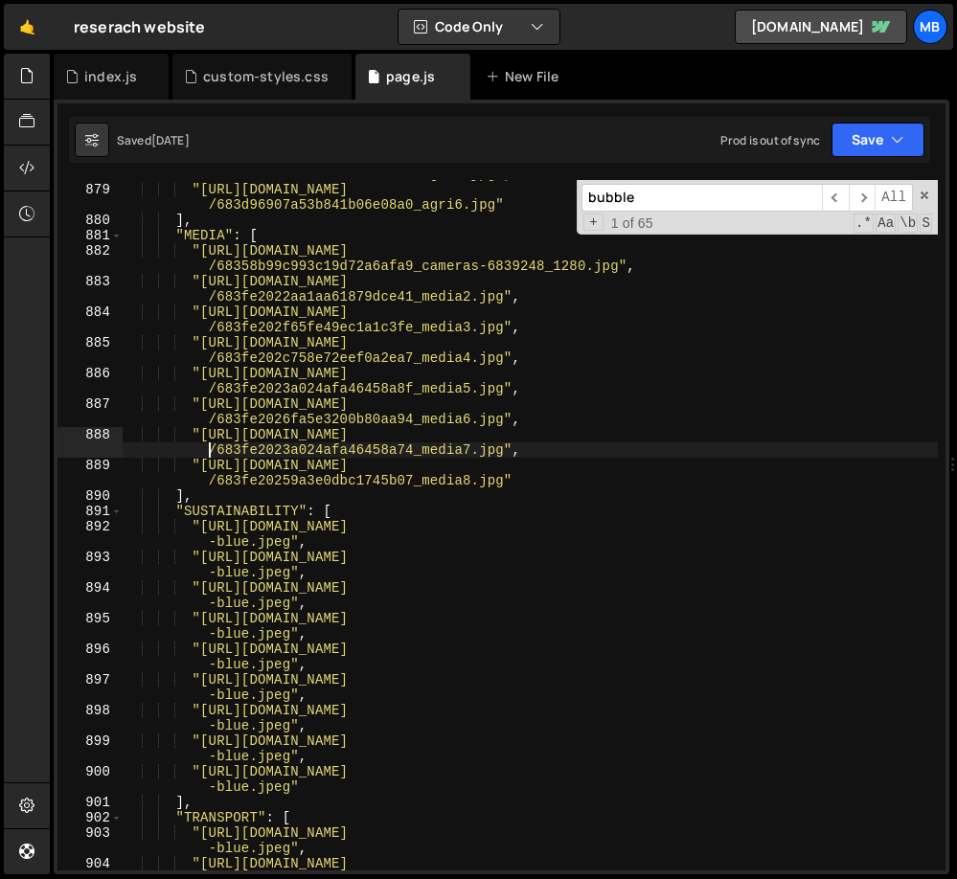
click at [193, 527] on div ""https://cdn.prod.website-files.com/6719ea70954c22fc2ba0d763 /683d9690043add845…" at bounding box center [530, 527] width 815 height 752
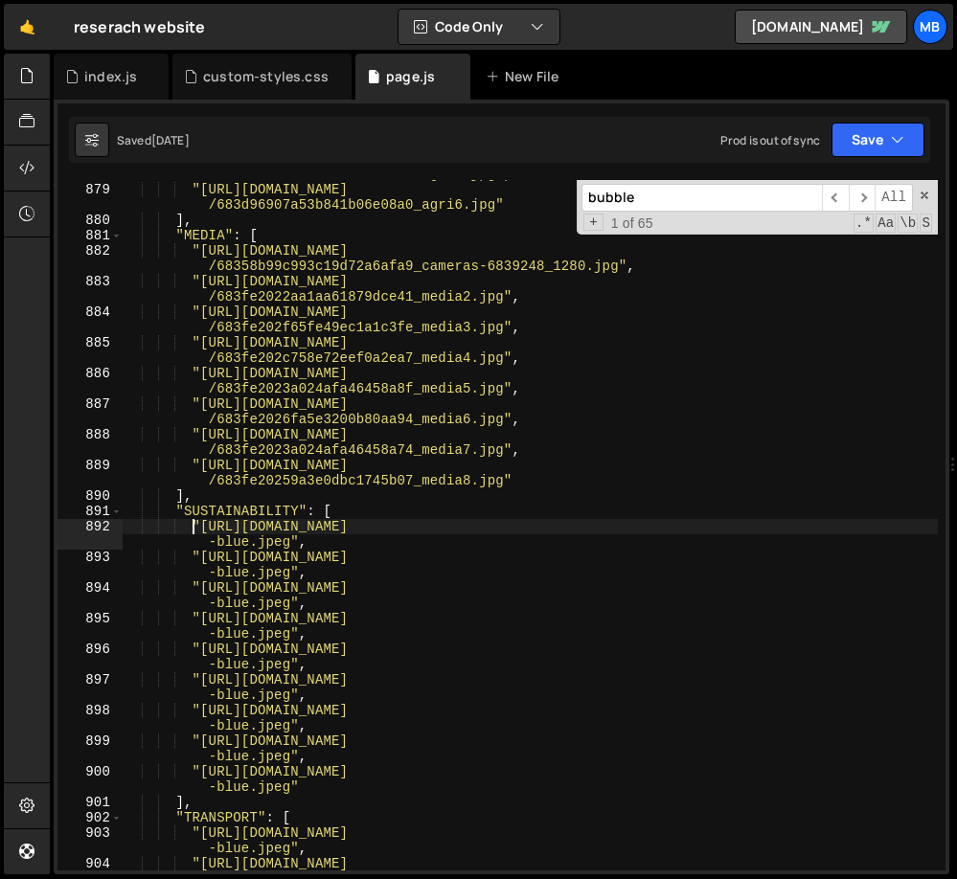
scroll to position [14175, 0]
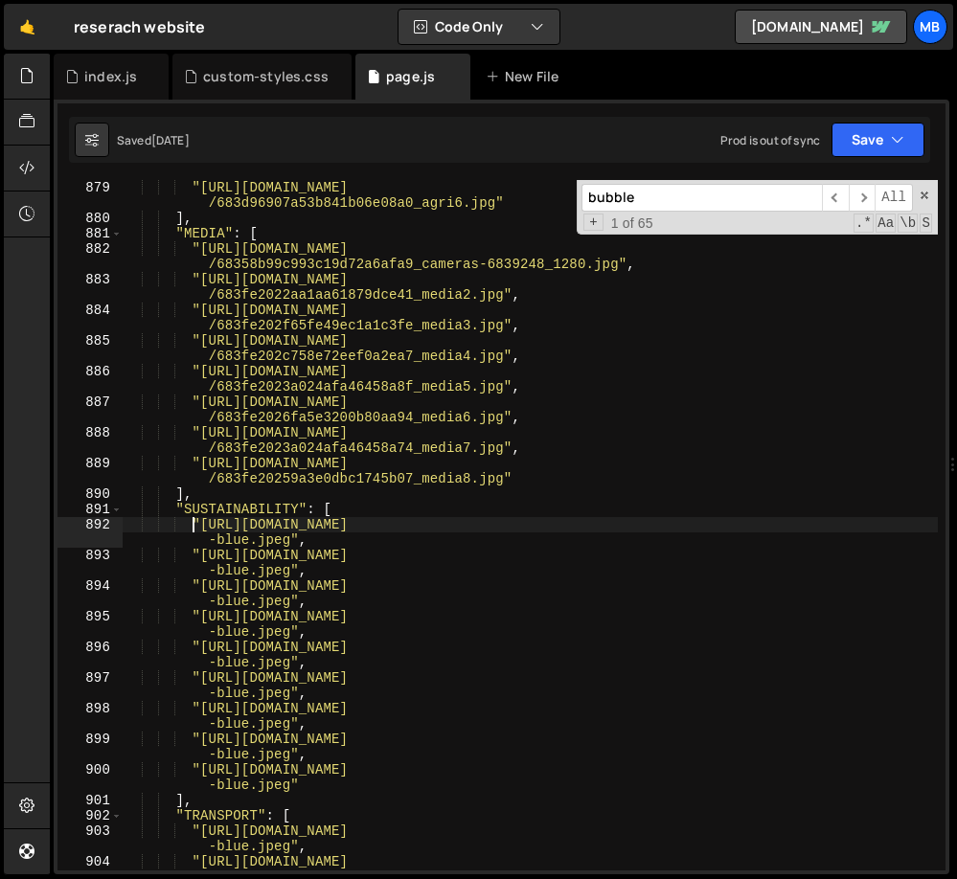
click at [324, 769] on div ""https://cdn.prod.website-files.com/6719ea70954c22fc2ba0d763 /683d9690043add845…" at bounding box center [530, 525] width 815 height 752
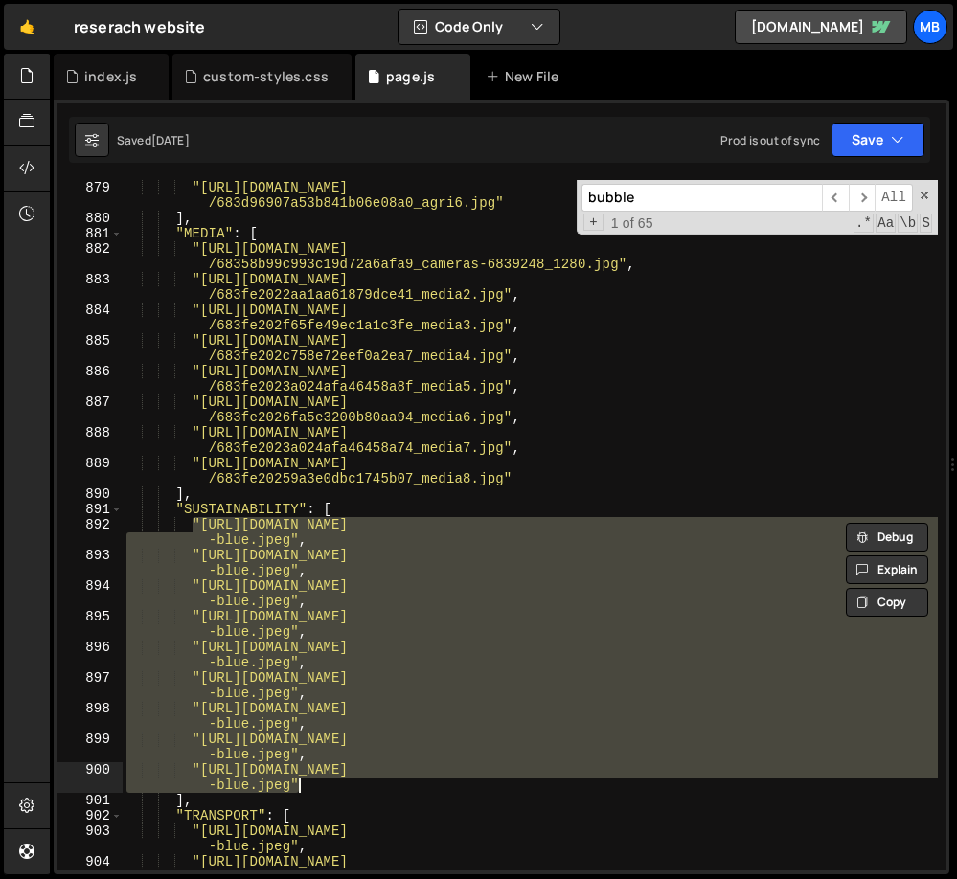
click at [313, 786] on div ""https://cdn.prod.website-files.com/6719ea70954c22fc2ba0d763 /683d9690043add845…" at bounding box center [530, 525] width 815 height 752
paste textarea ""https://cdn.prod.website-files.com/6719ea70954c22fc2ba0d763/689c2fcd2ac8eba1a8…"
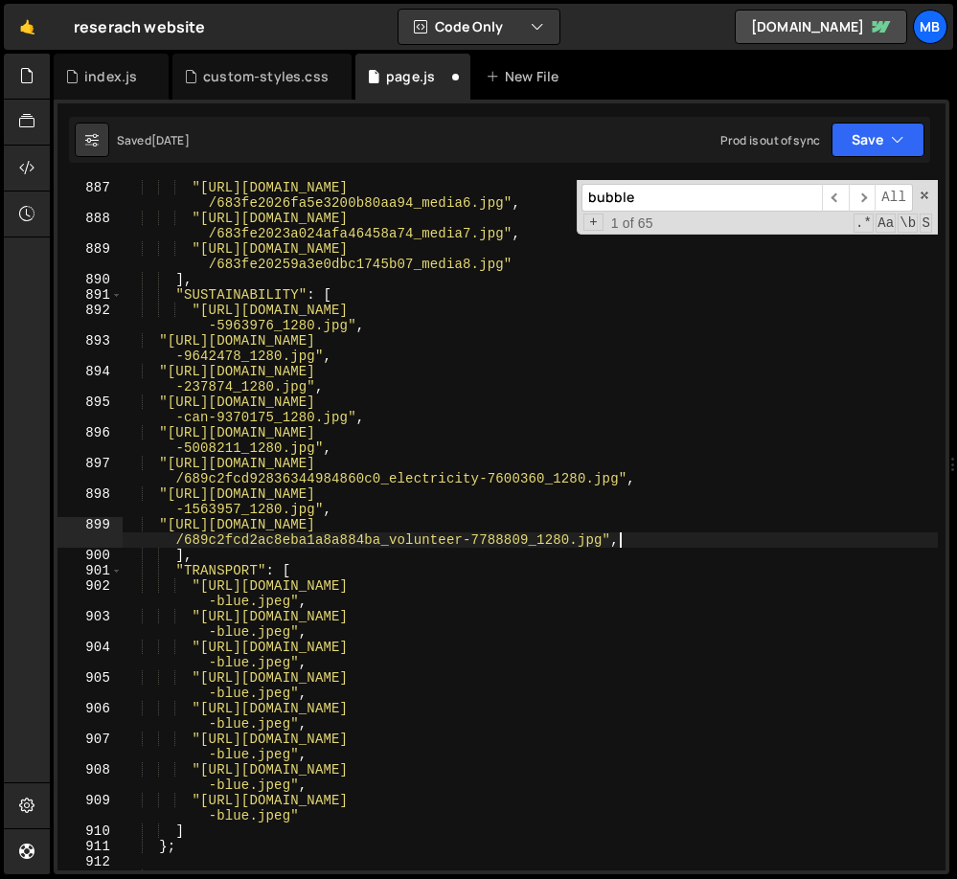
scroll to position [14389, 0]
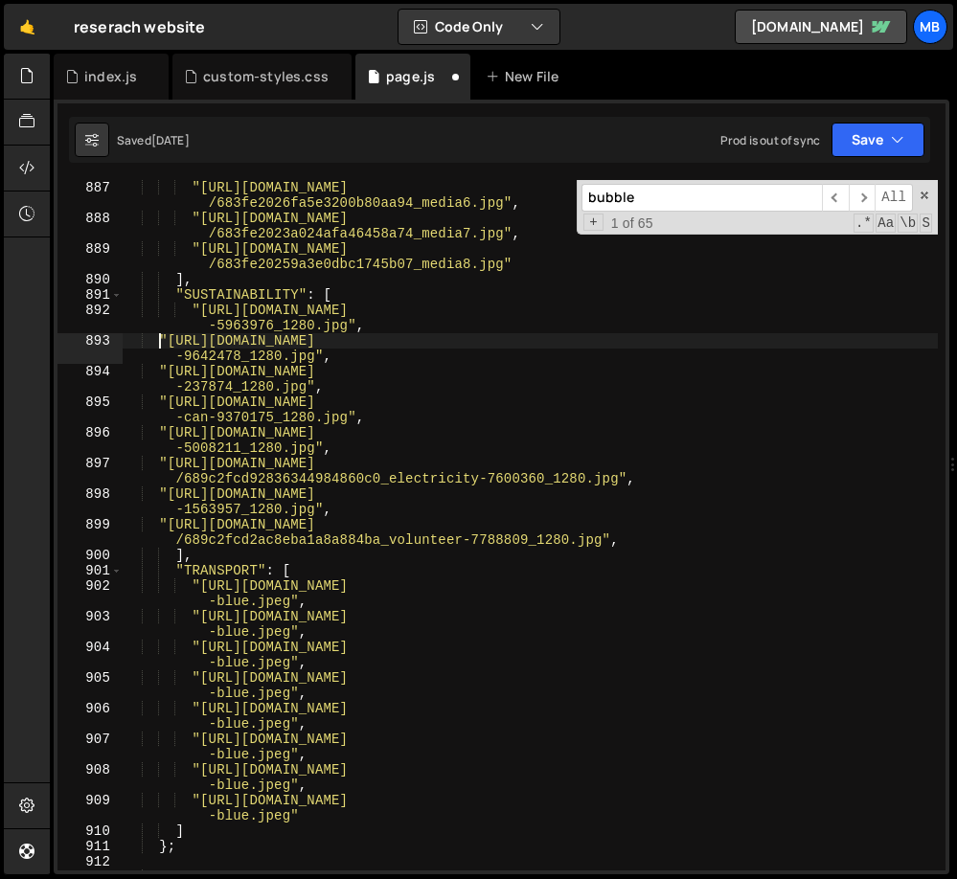
click at [157, 342] on div ""https://cdn.prod.website-files.com/6719ea70954c22fc2ba0d763 /683fe2023a024afa4…" at bounding box center [530, 517] width 815 height 737
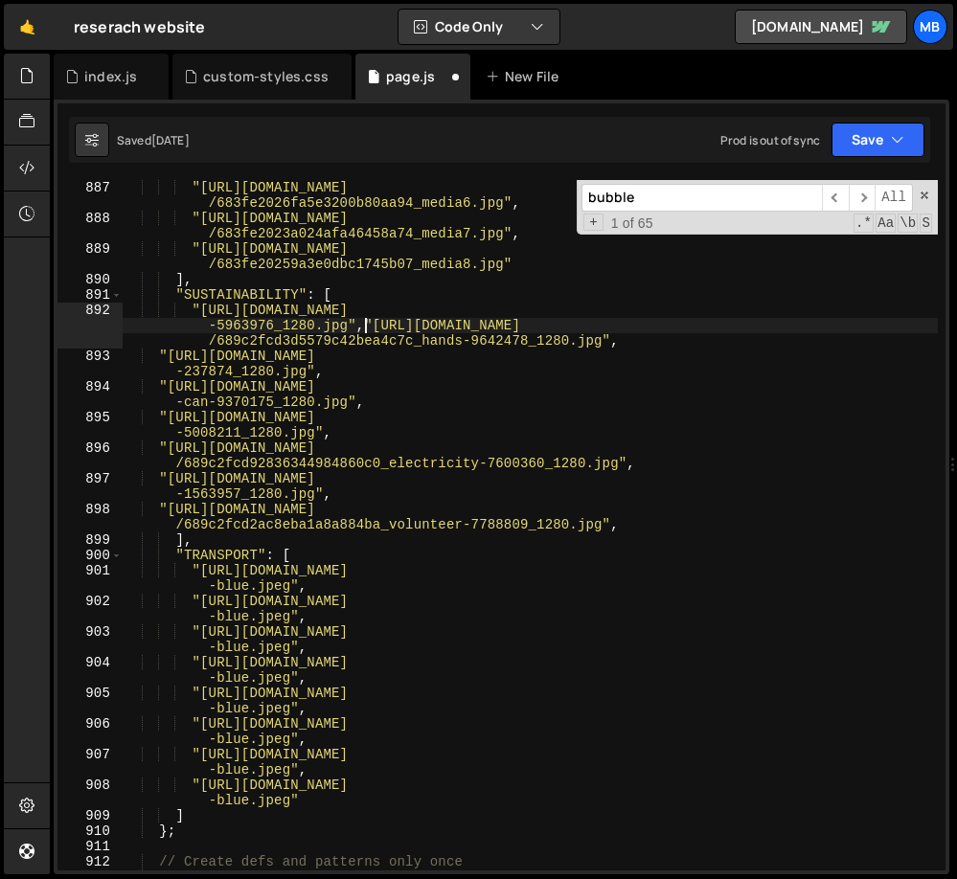
scroll to position [0, 4]
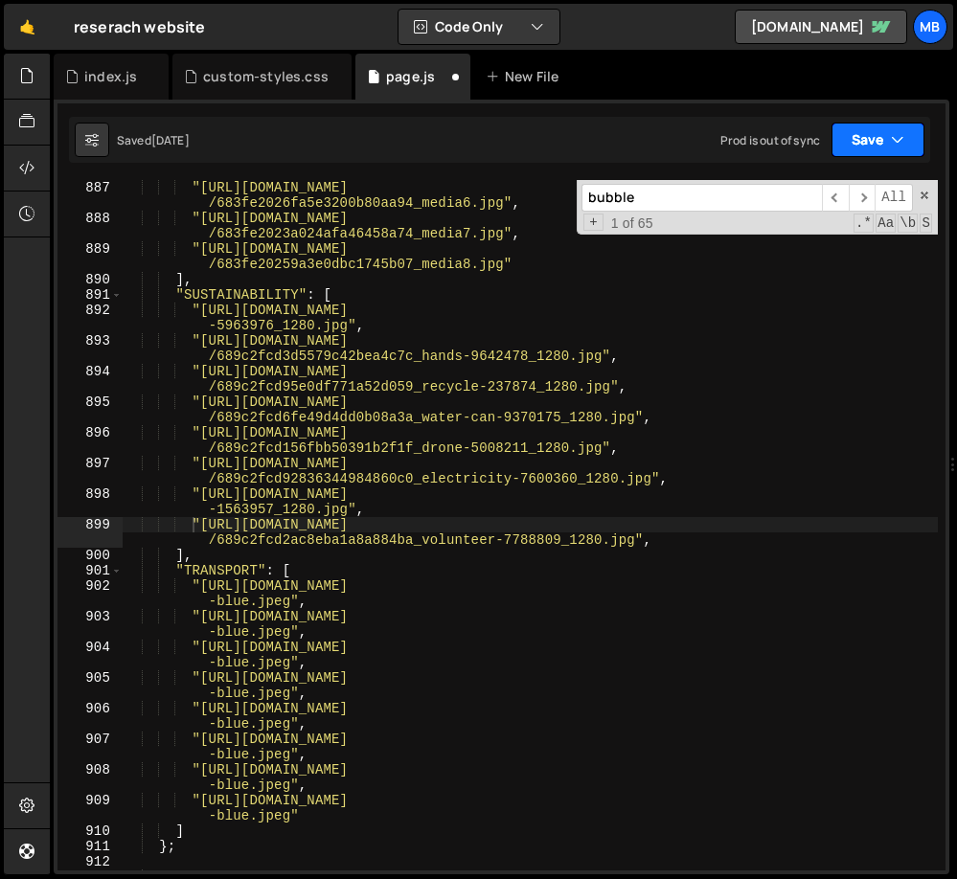
click at [857, 135] on button "Save" at bounding box center [877, 140] width 93 height 34
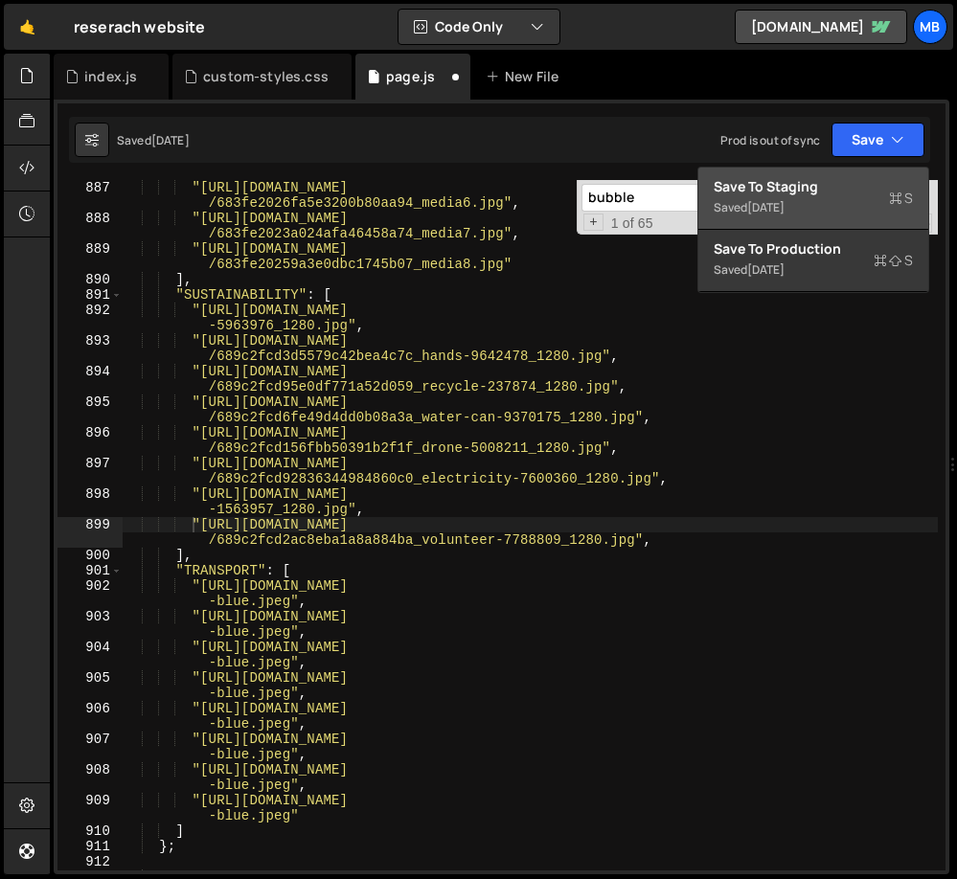
click at [812, 198] on div "Saved 5 days ago" at bounding box center [813, 207] width 199 height 23
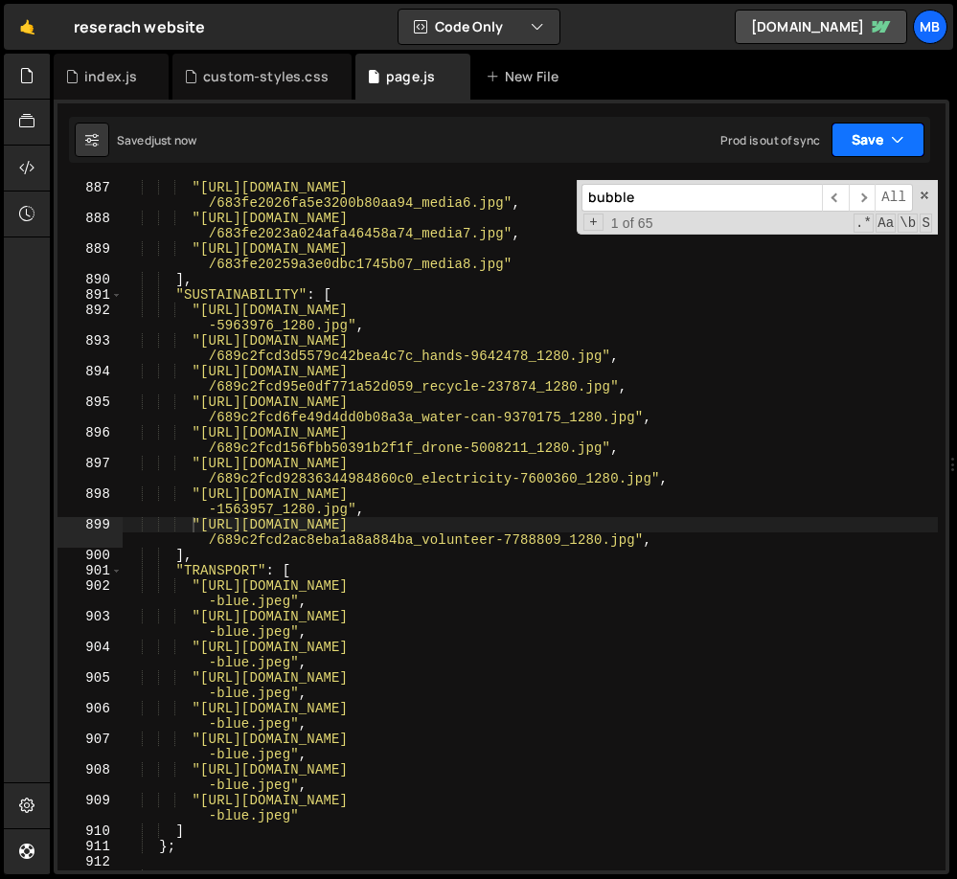
click at [887, 140] on button "Save" at bounding box center [877, 140] width 93 height 34
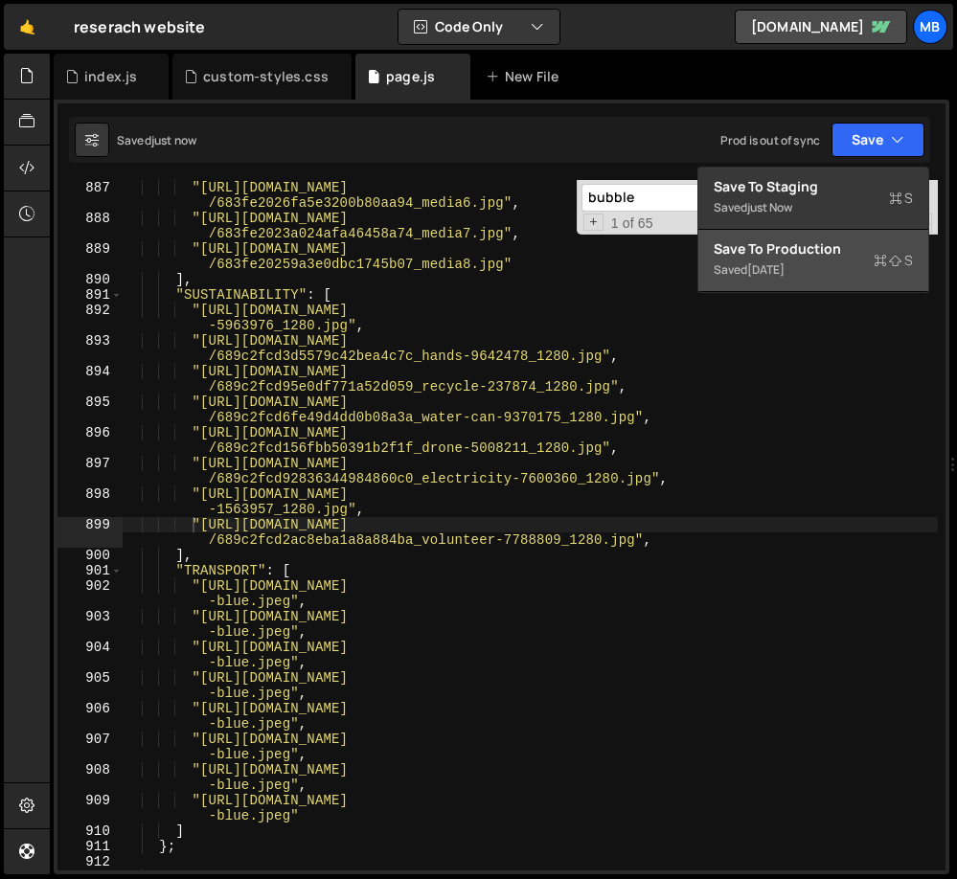
click at [848, 249] on div "Save to Production S" at bounding box center [813, 248] width 199 height 19
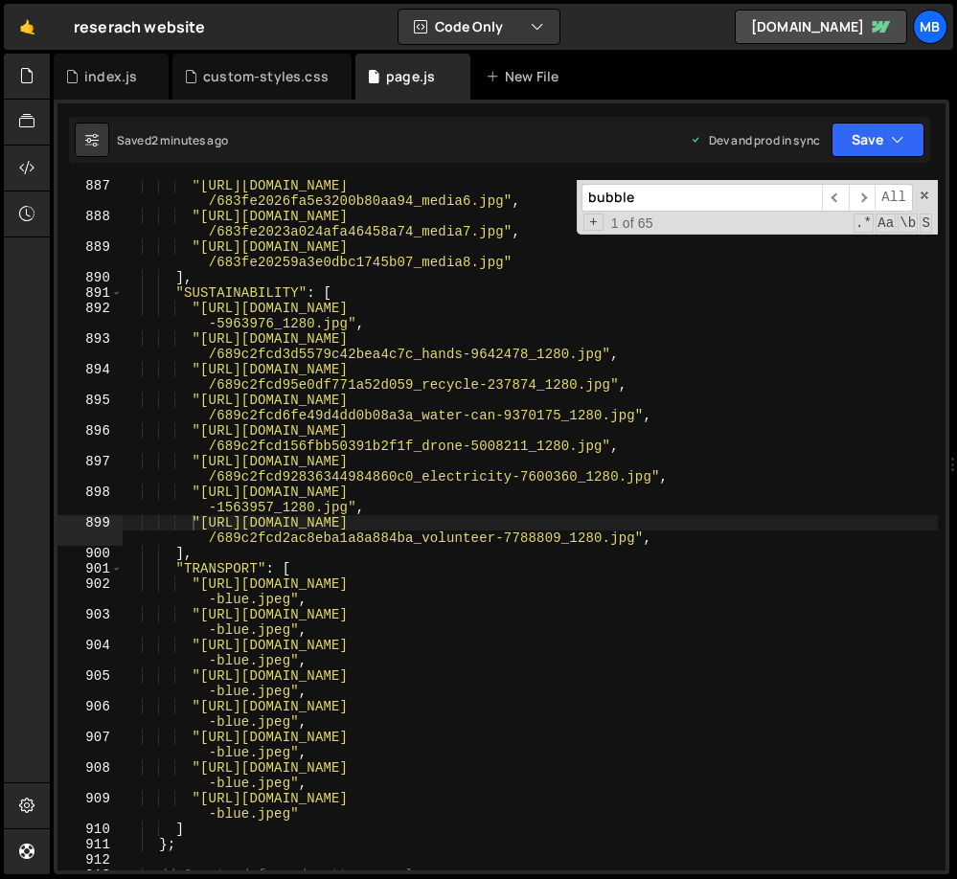
scroll to position [14473, 0]
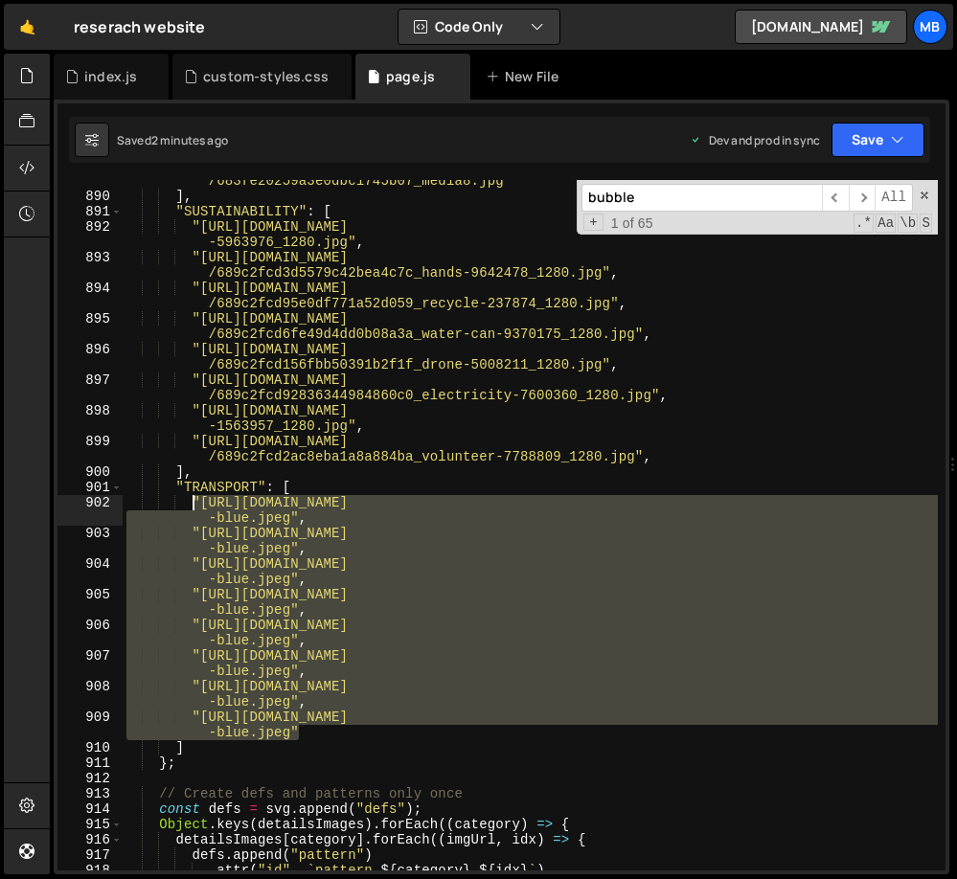
drag, startPoint x: 310, startPoint y: 727, endPoint x: 190, endPoint y: 498, distance: 258.8
click at [190, 499] on div ""https://cdn.prod.website-files.com/6719ea70954c22fc2ba0d763 /683fe20259a3e0dbc…" at bounding box center [530, 526] width 815 height 737
paste textarea ""https://cdn.prod.website-files.com/6719ea70954c22fc2ba0d763/689c30be8d8e61b622…"
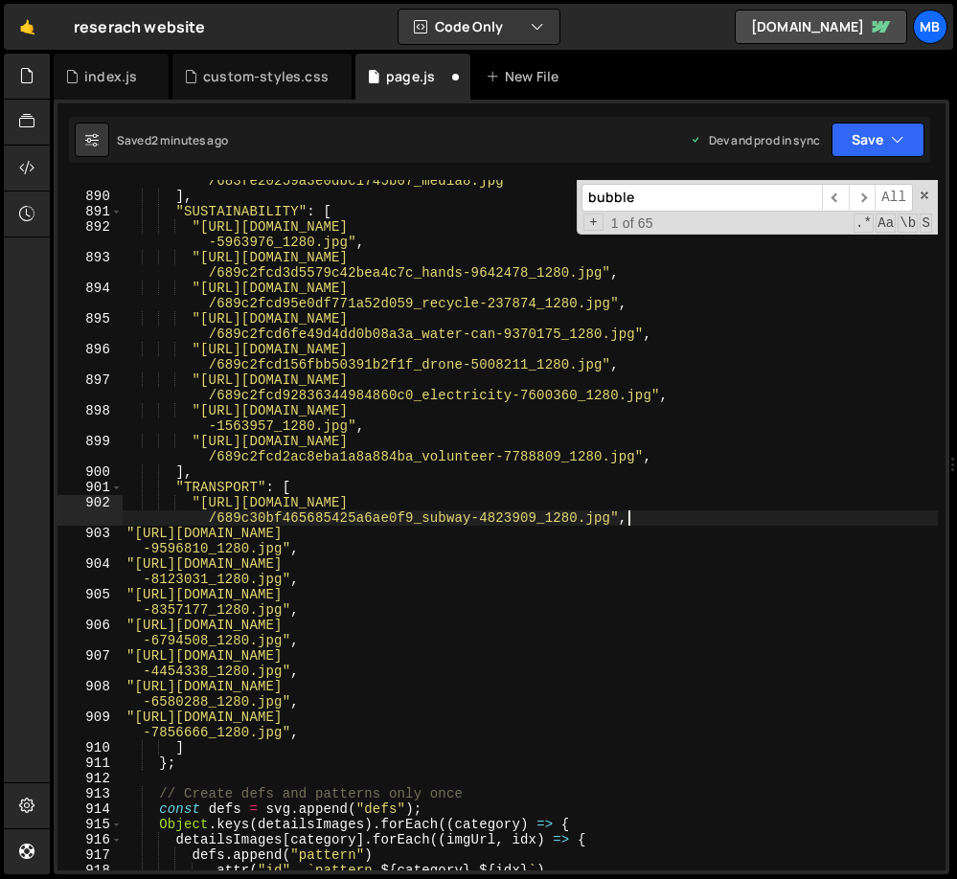
click at [691, 518] on div ""https://cdn.prod.website-files.com/6719ea70954c22fc2ba0d763 /683fe20259a3e0dbc…" at bounding box center [530, 526] width 815 height 737
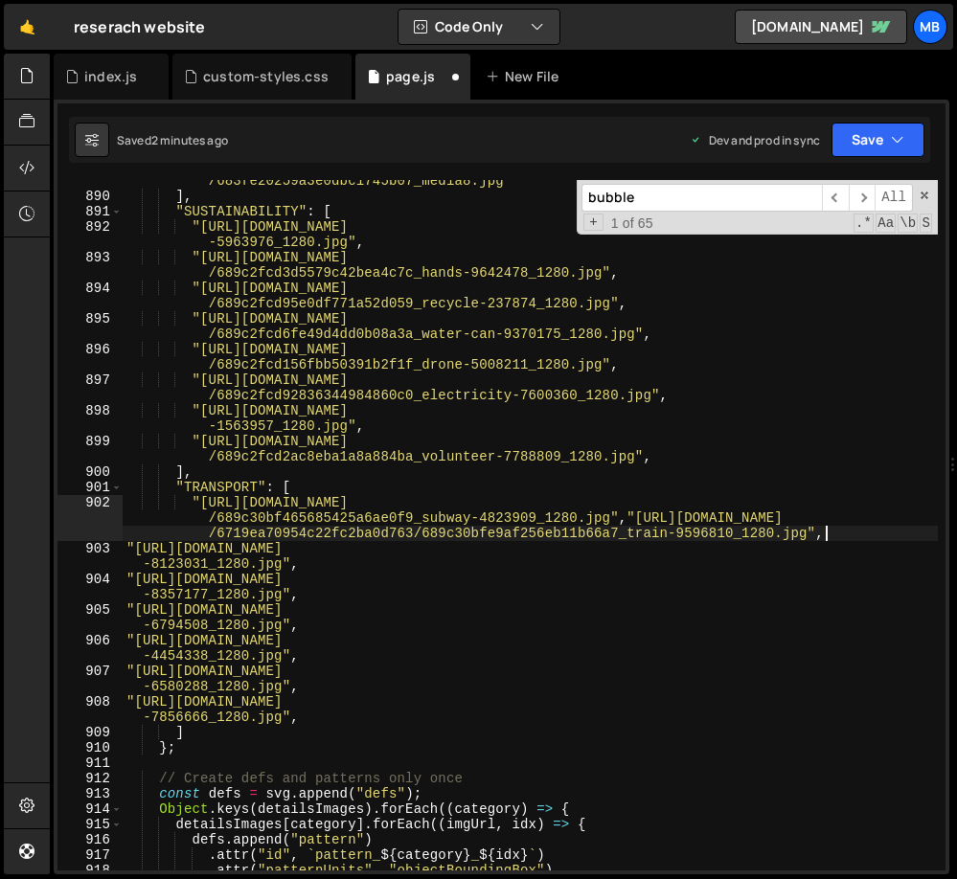
click at [847, 530] on div ""https://cdn.prod.website-files.com/6719ea70954c22fc2ba0d763 /683fe20259a3e0dbc…" at bounding box center [530, 526] width 815 height 737
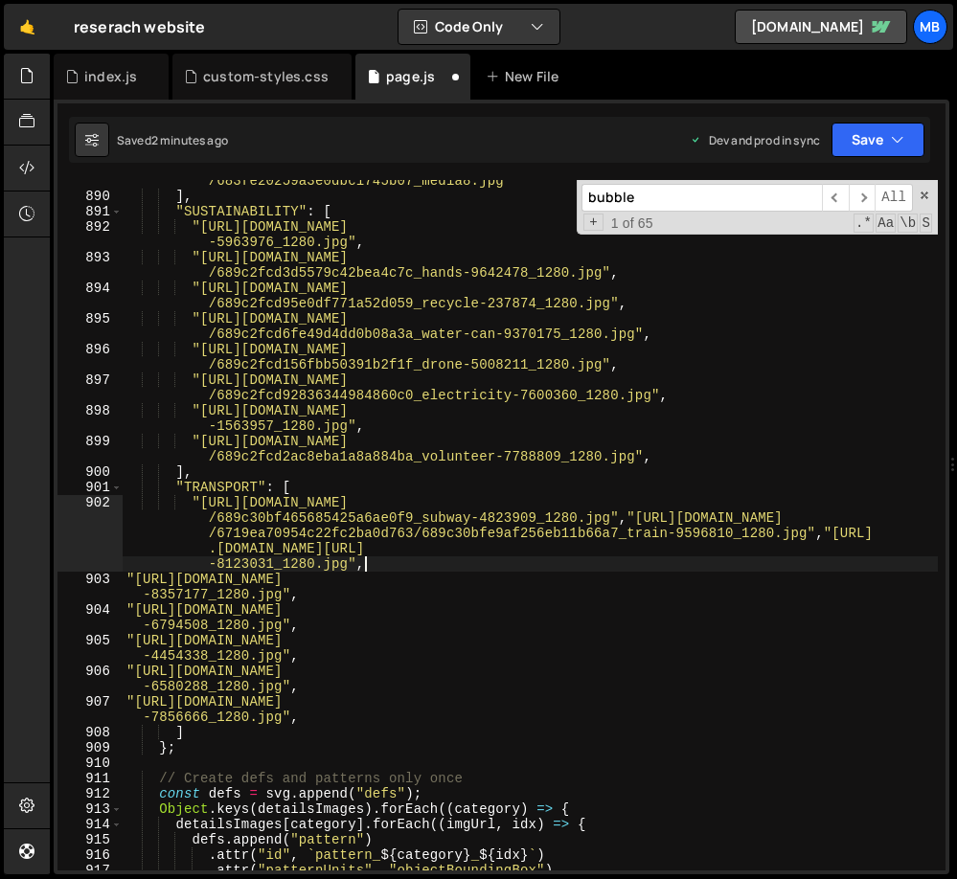
click at [797, 560] on div ""https://cdn.prod.website-files.com/6719ea70954c22fc2ba0d763 /683fe20259a3e0dbc…" at bounding box center [530, 526] width 815 height 737
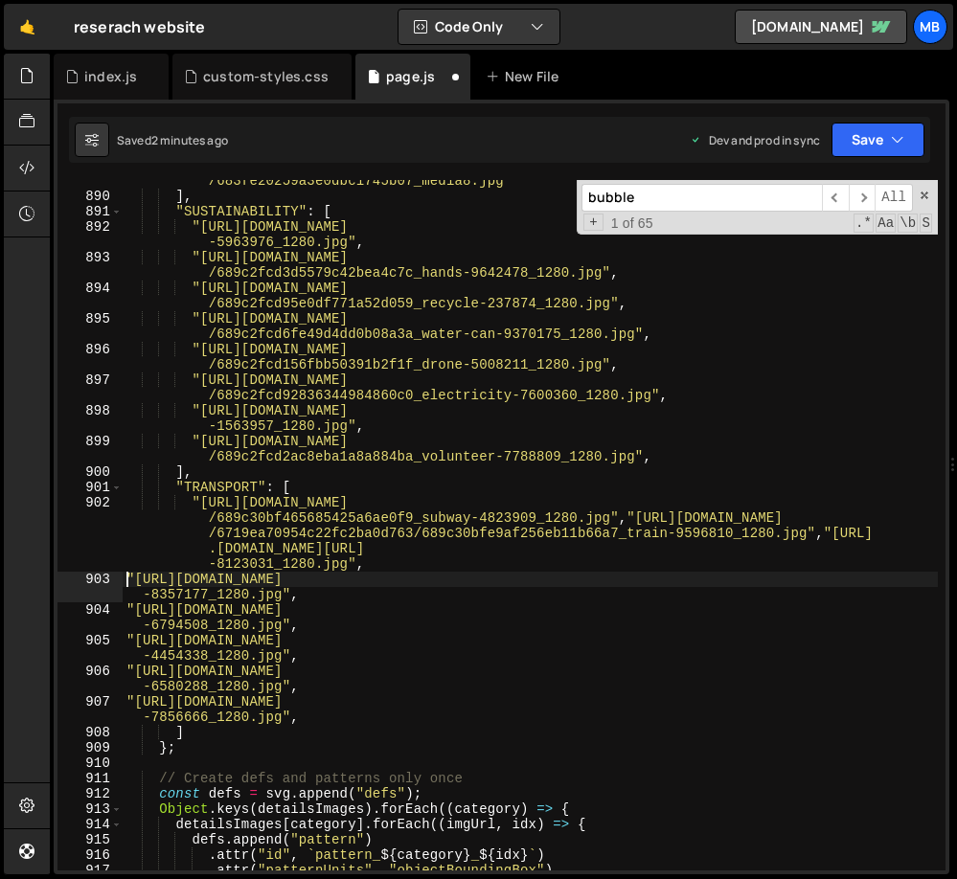
type textarea ""https://cdn.prod.website-files.com/6719ea70954c22fc2ba0d763/689c30bf465685425a…"
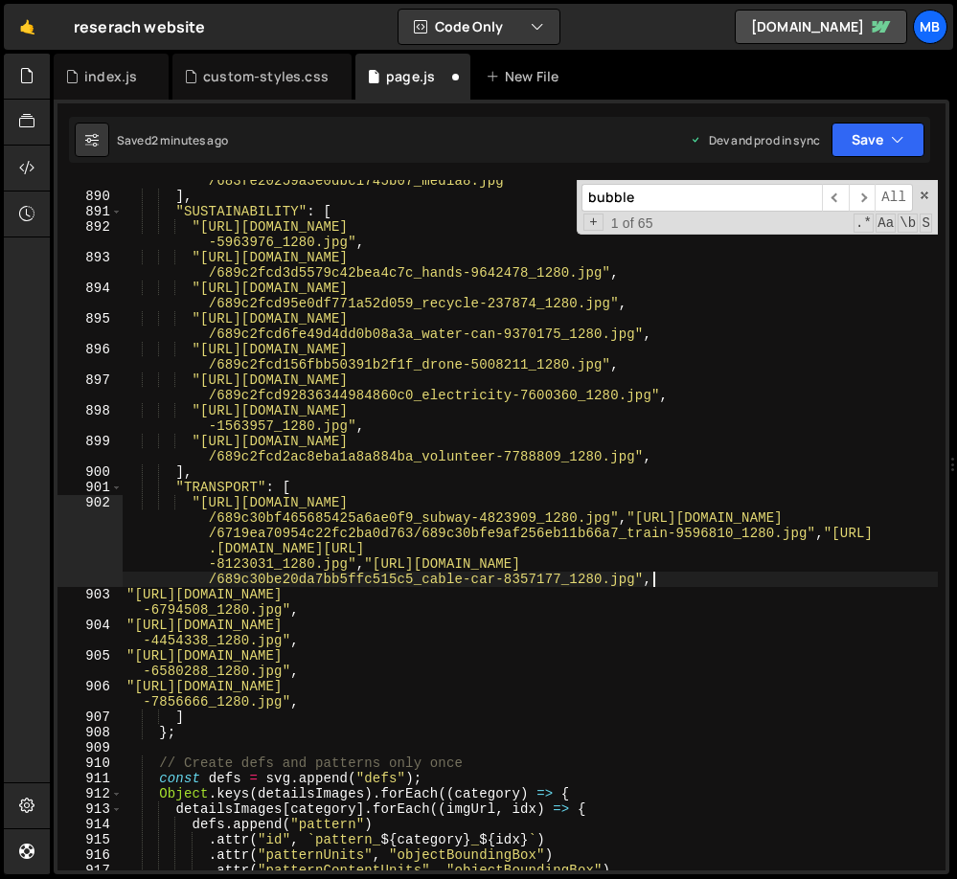
click at [793, 577] on div ""https://cdn.prod.website-files.com/6719ea70954c22fc2ba0d763 /683fe20259a3e0dbc…" at bounding box center [530, 526] width 815 height 737
type textarea ""https://cdn.prod.website-files.com/6719ea70954c22fc2ba0d763/689c30be4c6a141440…"
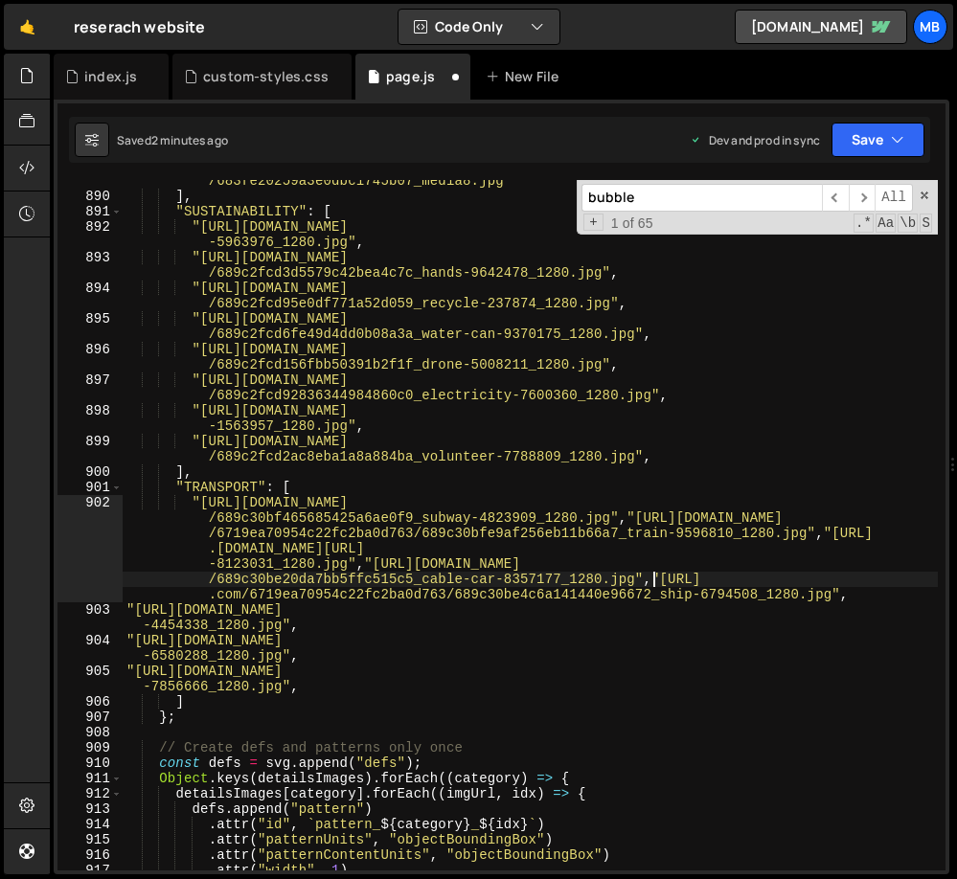
click at [773, 607] on div ""https://cdn.prod.website-files.com/6719ea70954c22fc2ba0d763 /683fe20259a3e0dbc…" at bounding box center [530, 526] width 815 height 737
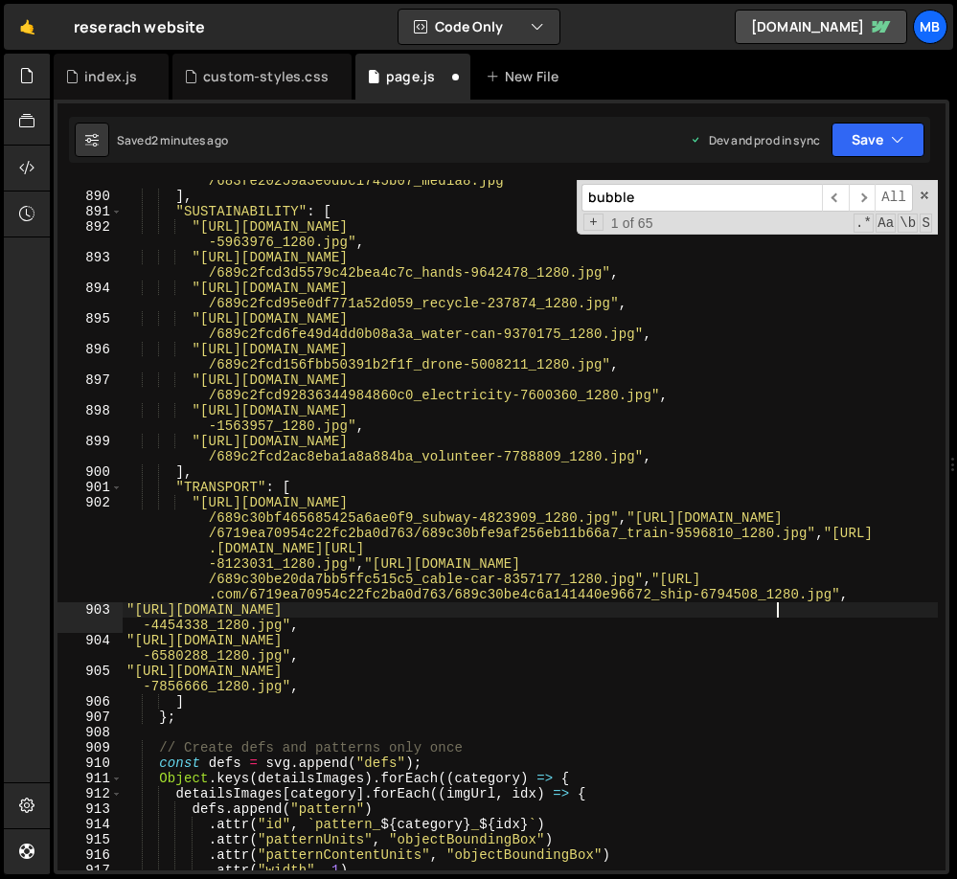
click at [771, 633] on div ""https://cdn.prod.website-files.com/6719ea70954c22fc2ba0d763 /683fe20259a3e0dbc…" at bounding box center [530, 526] width 815 height 737
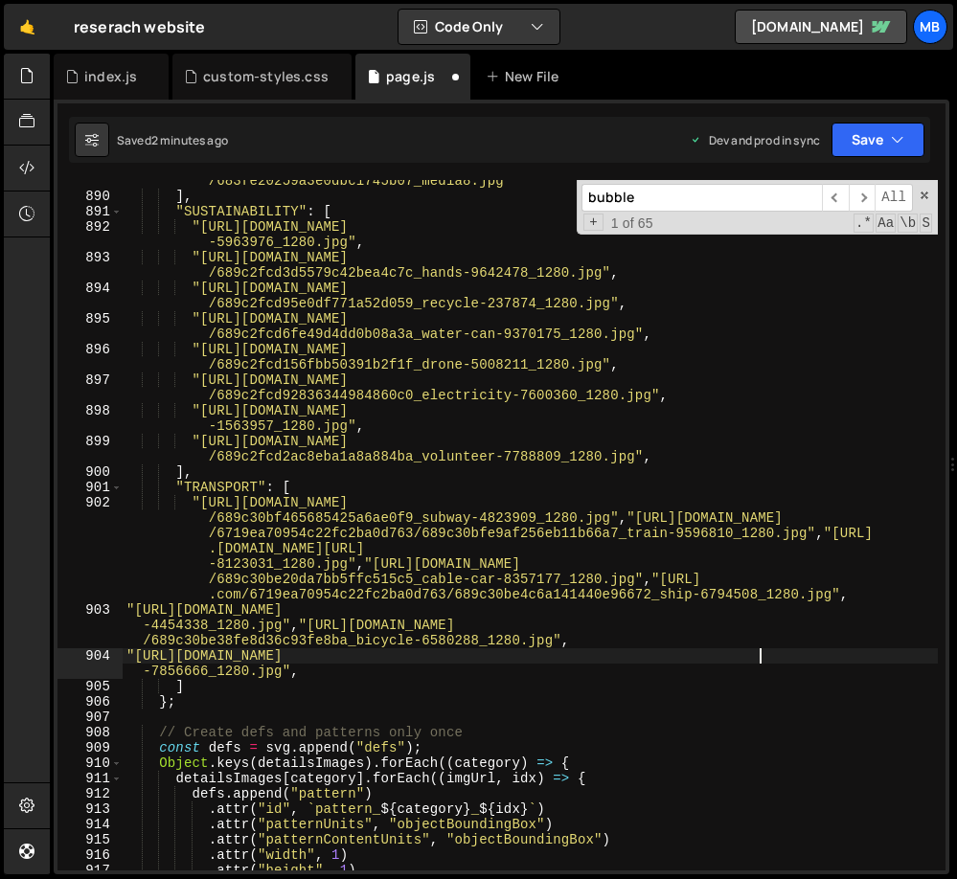
click at [759, 657] on div ""https://cdn.prod.website-files.com/6719ea70954c22fc2ba0d763 /683fe20259a3e0dbc…" at bounding box center [530, 526] width 815 height 737
click at [762, 639] on div ""https://cdn.prod.website-files.com/6719ea70954c22fc2ba0d763 /683fe20259a3e0dbc…" at bounding box center [530, 526] width 815 height 737
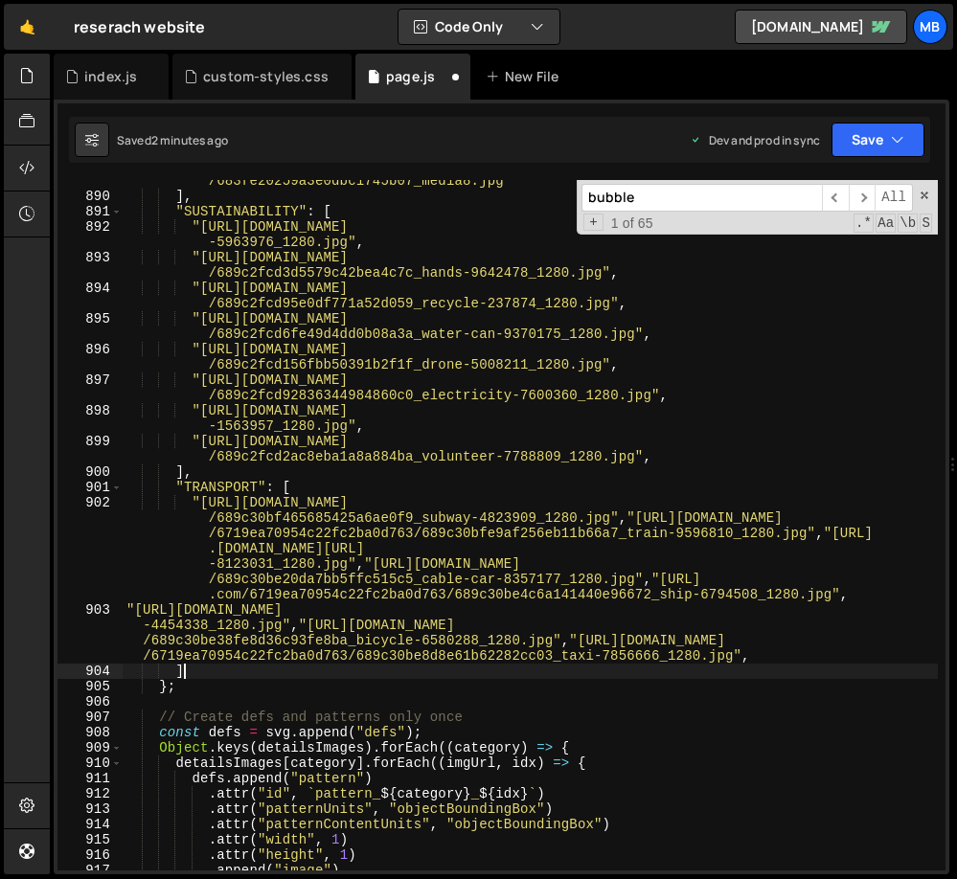
click at [825, 669] on div ""https://cdn.prod.website-files.com/6719ea70954c22fc2ba0d763 /683fe20259a3e0dbc…" at bounding box center [530, 526] width 815 height 737
click at [828, 659] on div ""https://cdn.prod.website-files.com/6719ea70954c22fc2ba0d763 /683fe20259a3e0dbc…" at bounding box center [530, 526] width 815 height 737
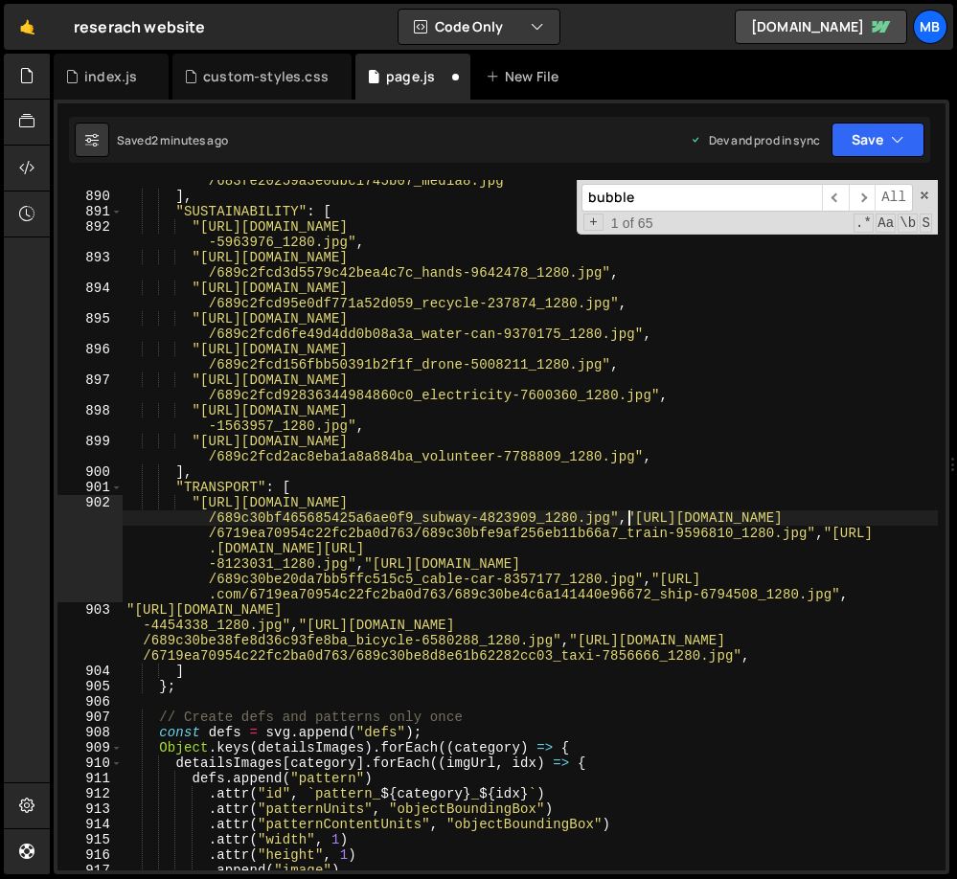
click at [628, 520] on div ""https://cdn.prod.website-files.com/6719ea70954c22fc2ba0d763 /683fe20259a3e0dbc…" at bounding box center [530, 526] width 815 height 737
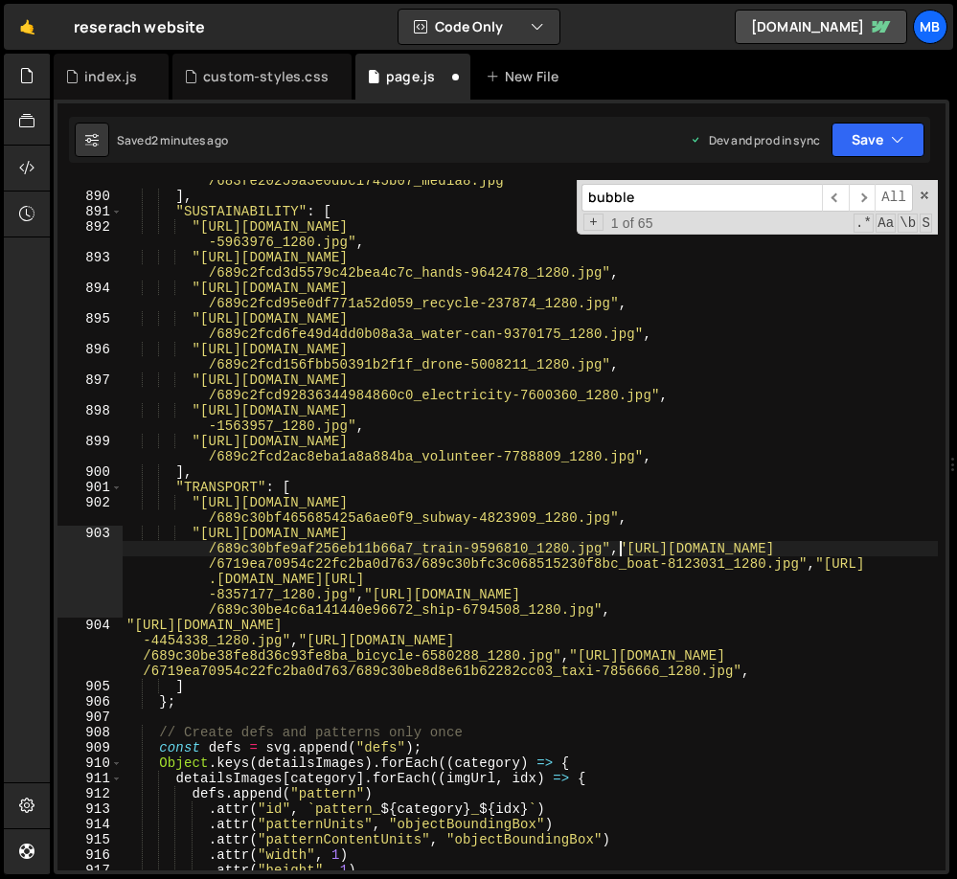
click at [617, 547] on div ""https://cdn.prod.website-files.com/6719ea70954c22fc2ba0d763 /683fe20259a3e0dbc…" at bounding box center [530, 526] width 815 height 737
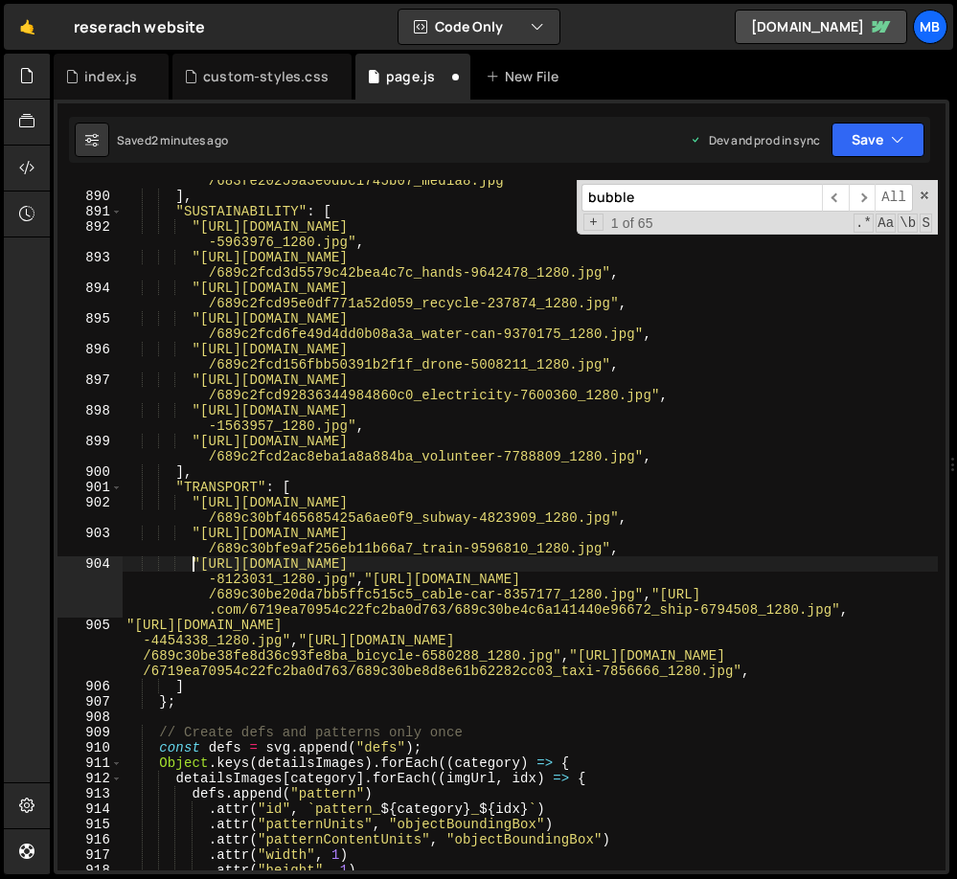
click at [655, 595] on div ""https://cdn.prod.website-files.com/6719ea70954c22fc2ba0d763 /683fe20259a3e0dbc…" at bounding box center [530, 526] width 815 height 737
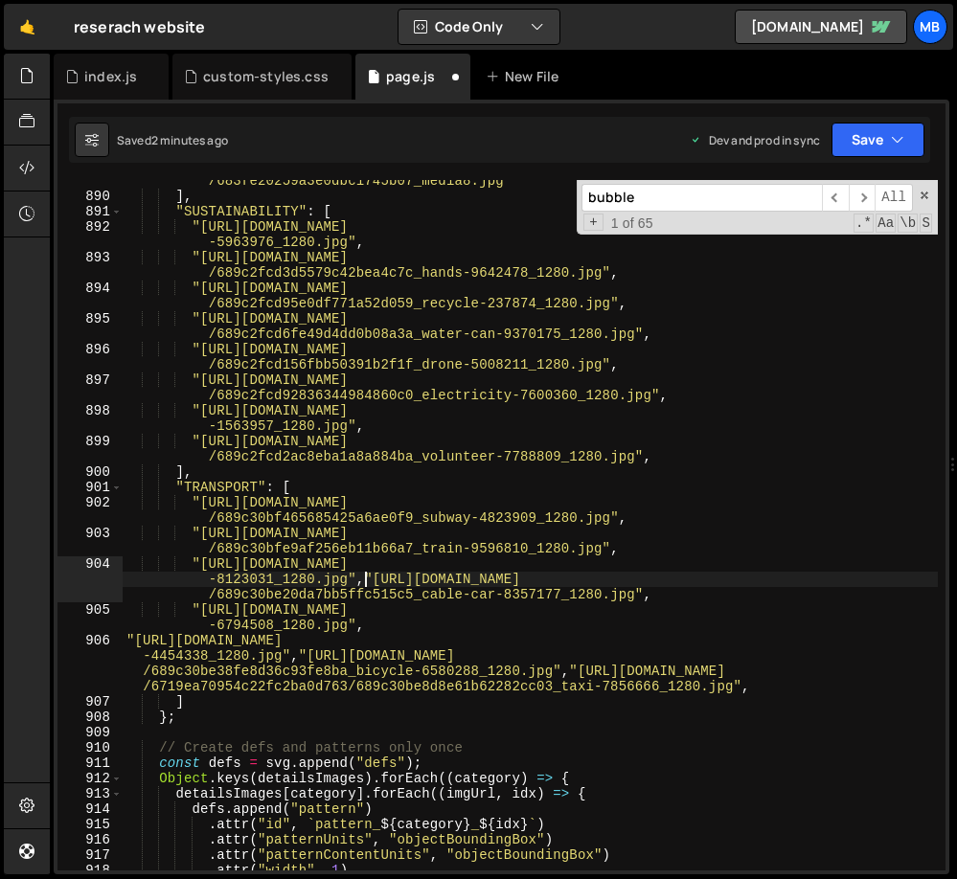
click at [366, 582] on div ""https://cdn.prod.website-files.com/6719ea70954c22fc2ba0d763 /683fe20259a3e0dbc…" at bounding box center [530, 526] width 815 height 737
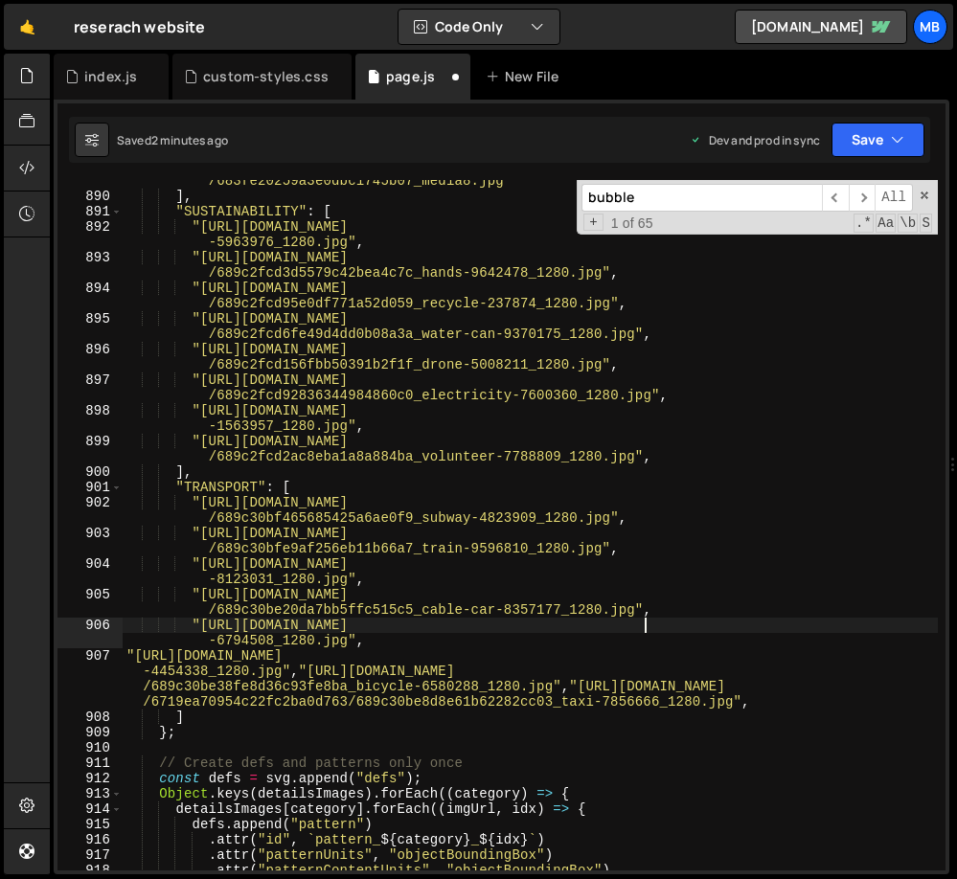
click at [642, 628] on div ""https://cdn.prod.website-files.com/6719ea70954c22fc2ba0d763 /683fe20259a3e0dbc…" at bounding box center [530, 526] width 815 height 737
click at [648, 639] on div ""https://cdn.prod.website-files.com/6719ea70954c22fc2ba0d763 /683fe20259a3e0dbc…" at bounding box center [530, 526] width 815 height 737
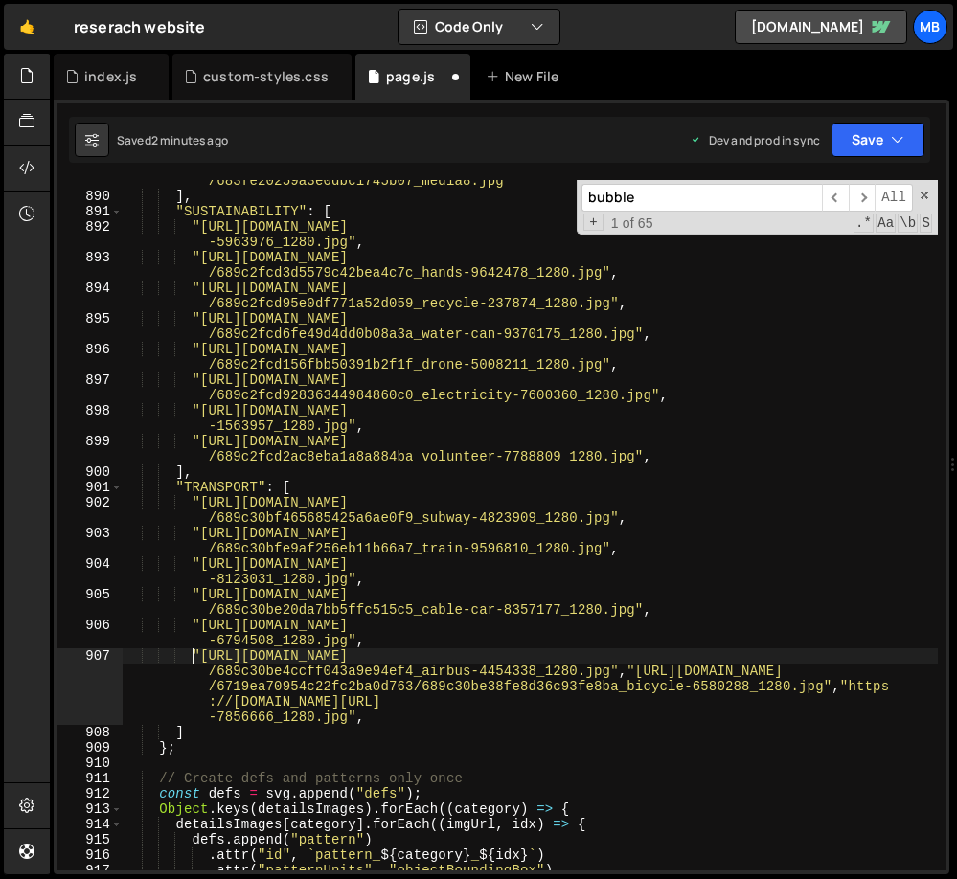
click at [630, 675] on div ""https://cdn.prod.website-files.com/6719ea70954c22fc2ba0d763 /683fe20259a3e0dbc…" at bounding box center [530, 526] width 815 height 737
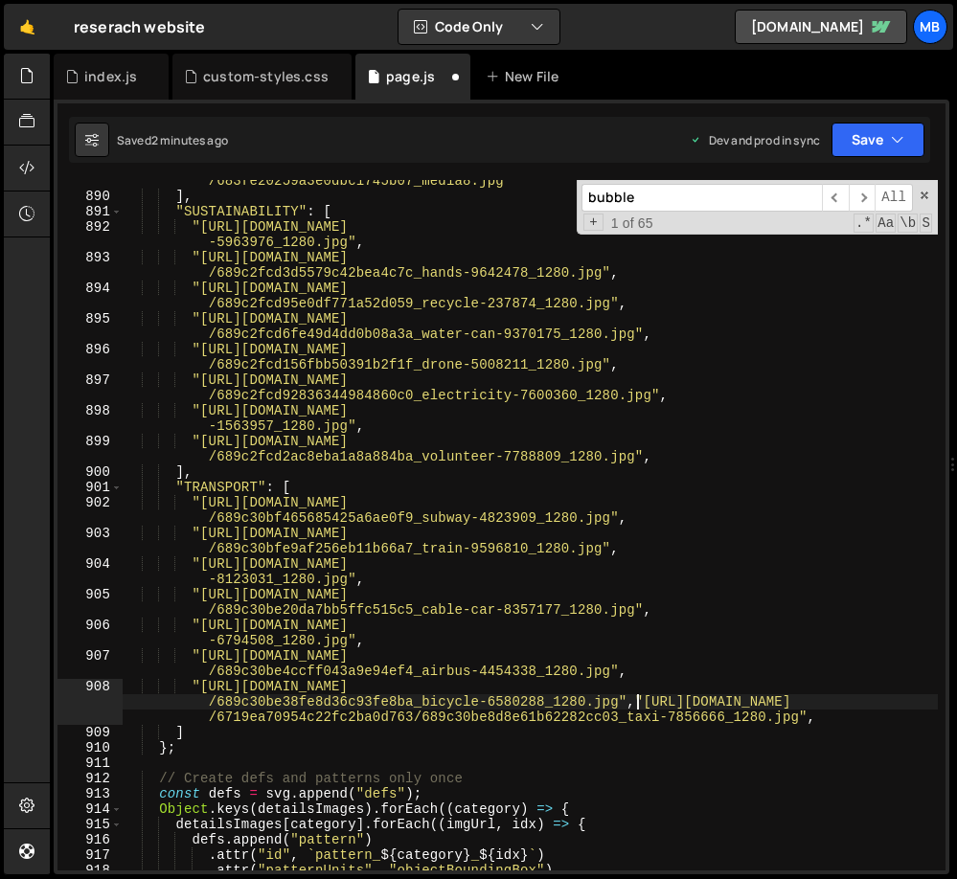
click at [638, 699] on div ""https://cdn.prod.website-files.com/6719ea70954c22fc2ba0d763 /683fe20259a3e0dbc…" at bounding box center [530, 526] width 815 height 737
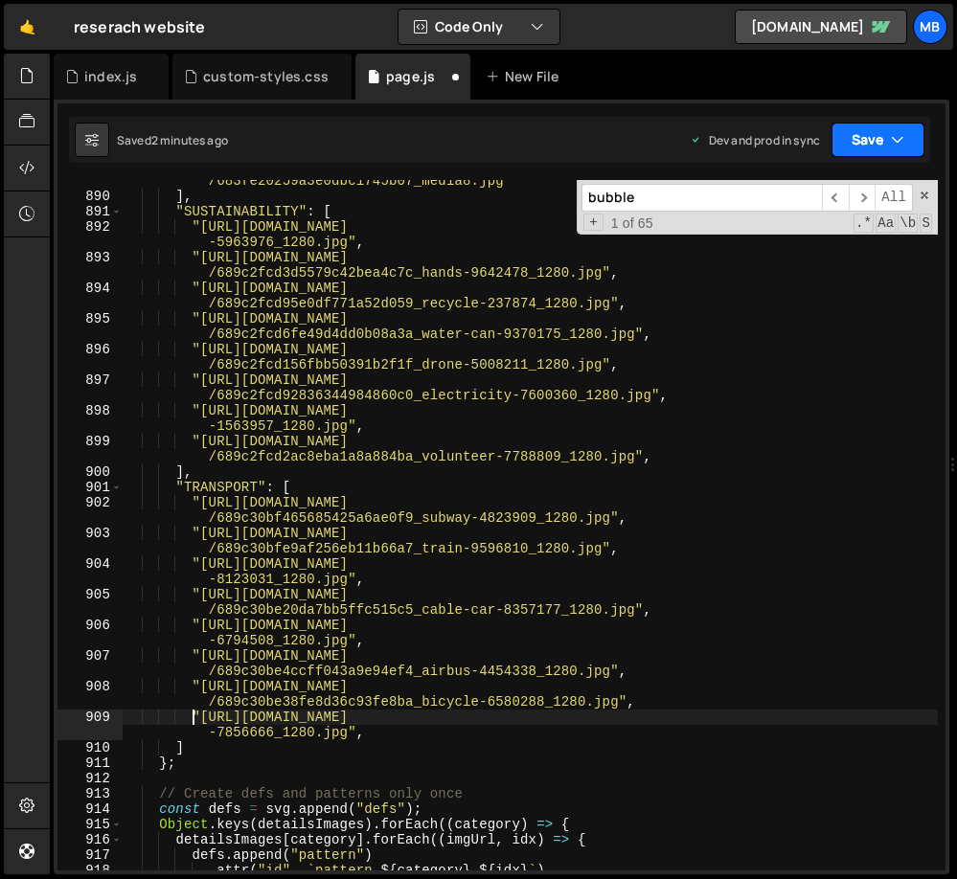
type textarea ""https://cdn.prod.website-files.com/6719ea70954c22fc2ba0d763/689c30be8d8e61b622…"
click at [902, 143] on icon "button" at bounding box center [897, 139] width 13 height 19
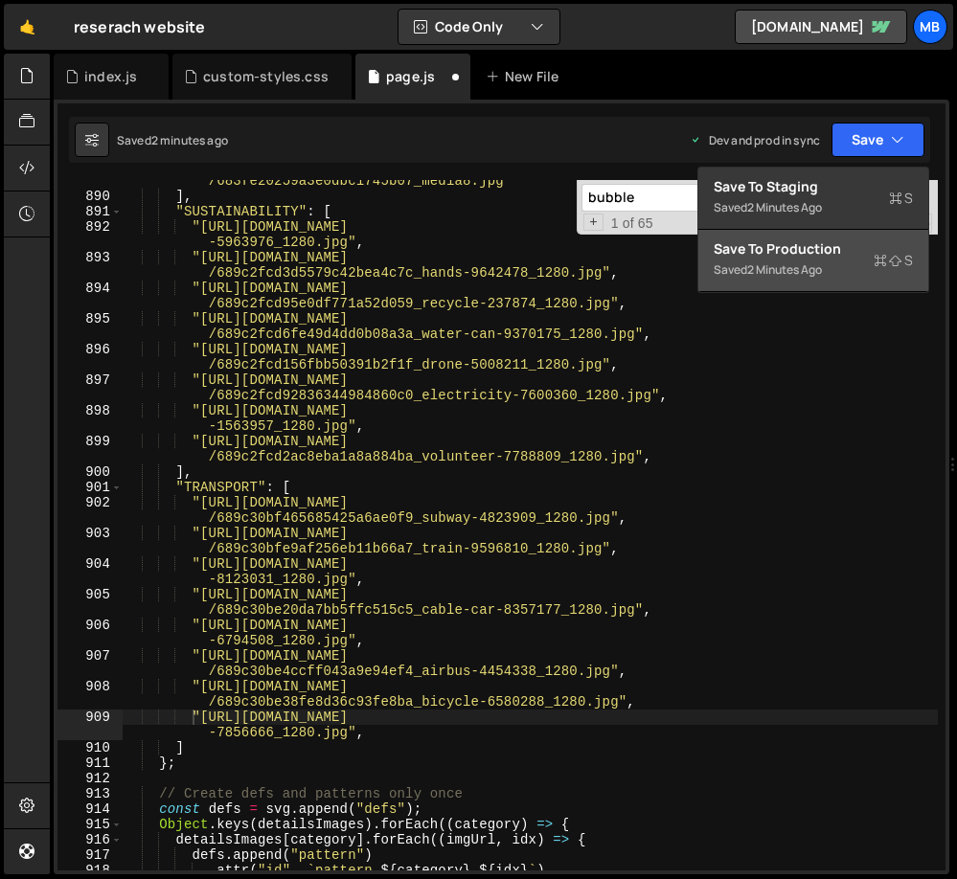
click at [823, 251] on div "Save to Production S" at bounding box center [813, 248] width 199 height 19
